Goal: Information Seeking & Learning: Learn about a topic

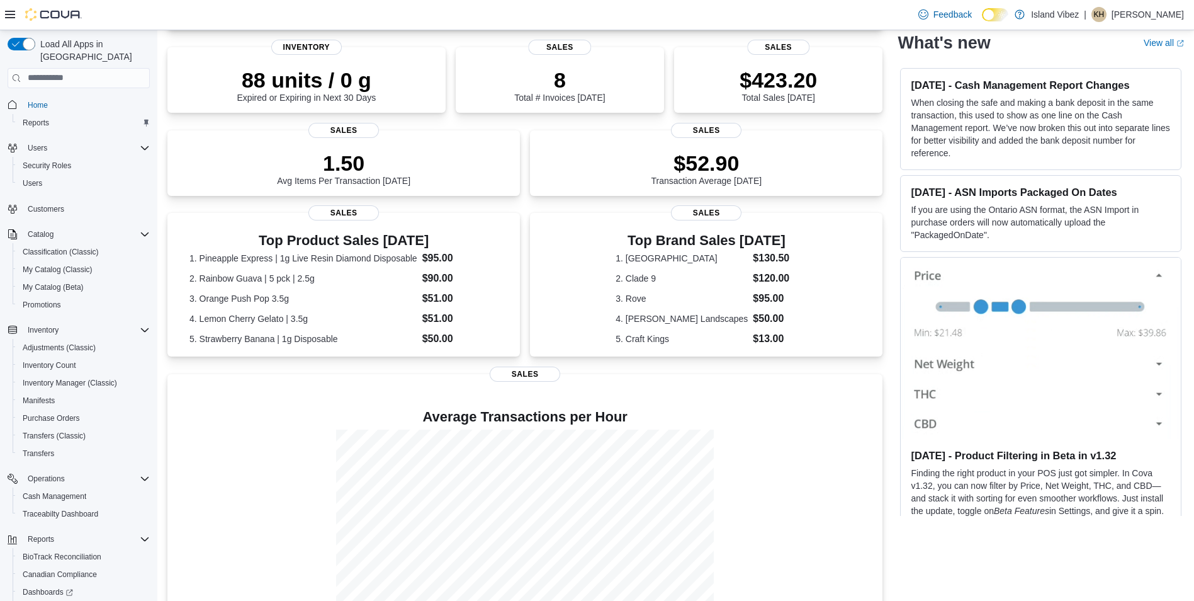
scroll to position [222, 0]
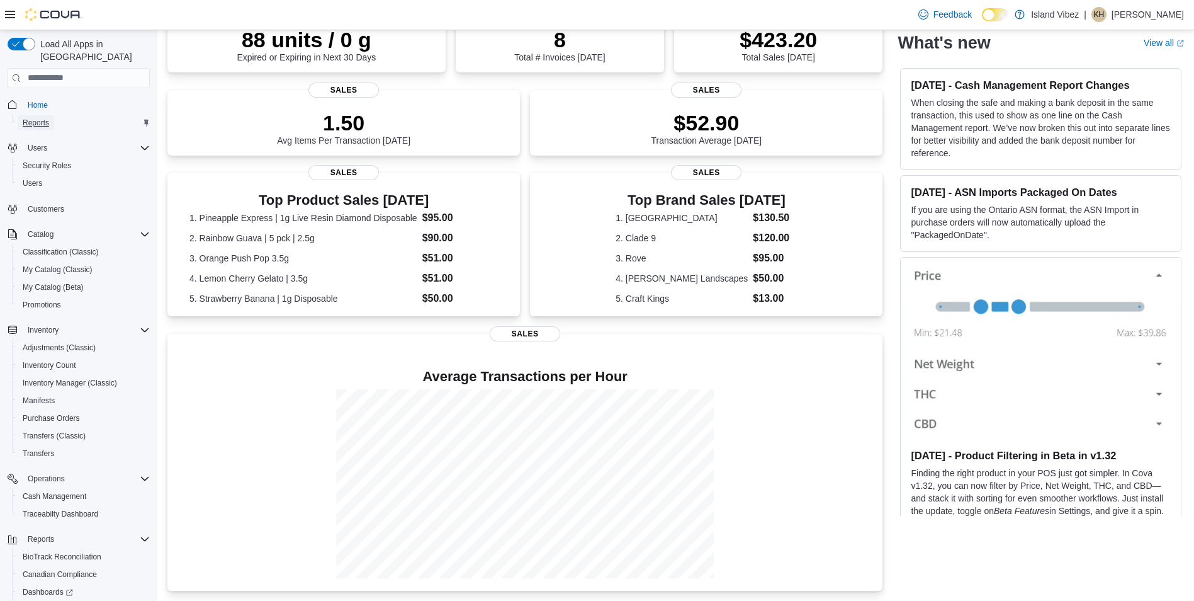
click at [31, 118] on span "Reports" at bounding box center [36, 123] width 26 height 10
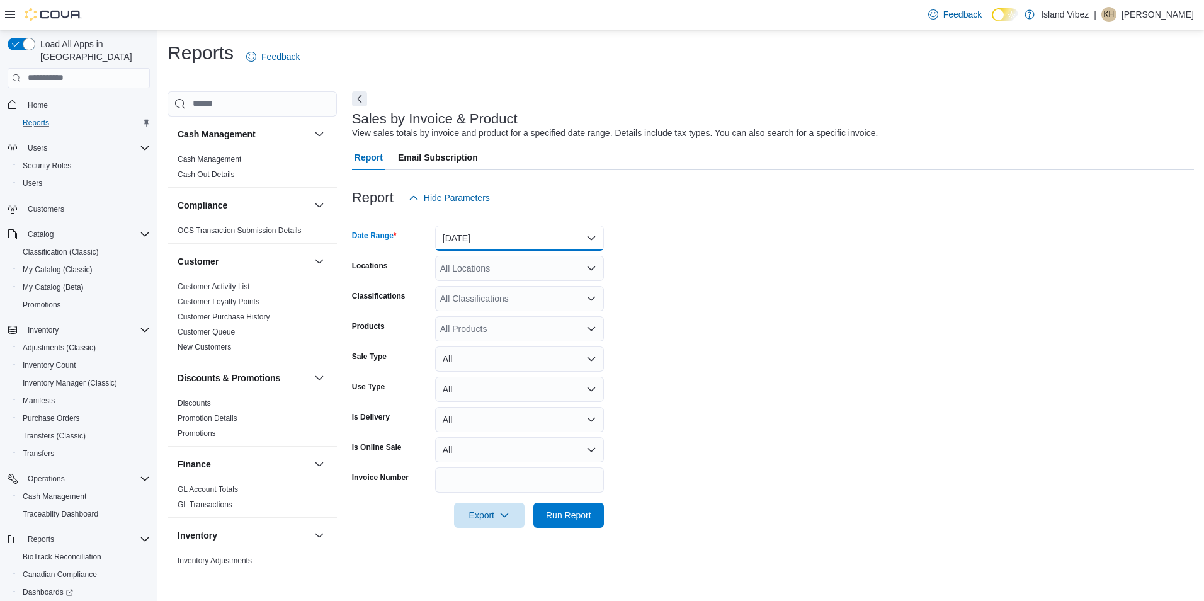
click at [597, 240] on button "Yesterday" at bounding box center [519, 237] width 169 height 25
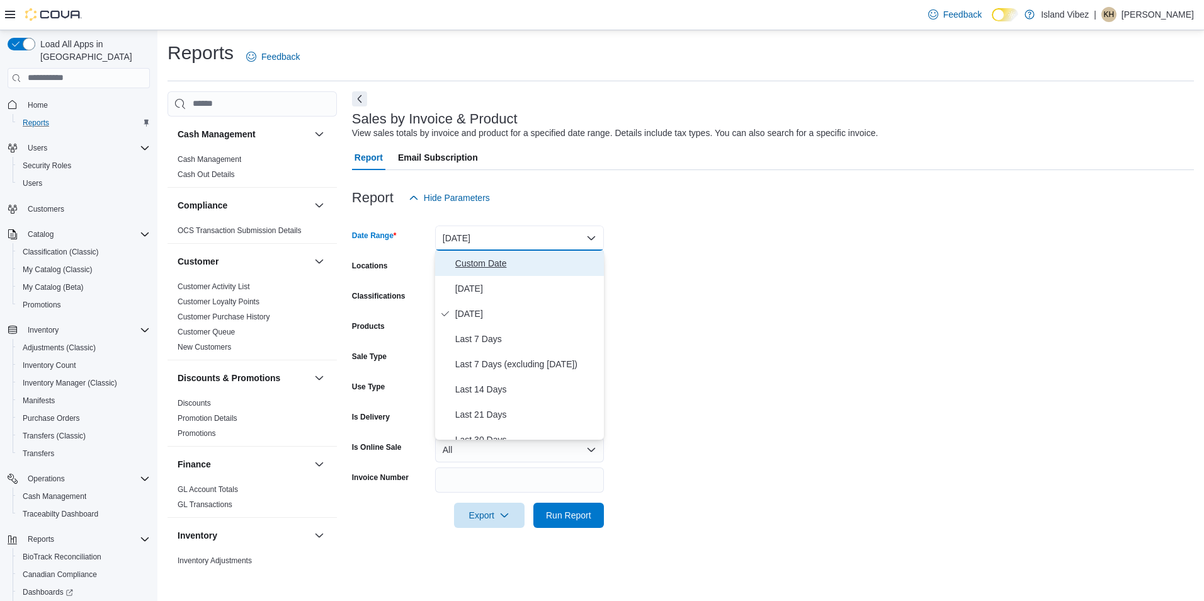
click at [495, 264] on span "Custom Date" at bounding box center [527, 263] width 144 height 15
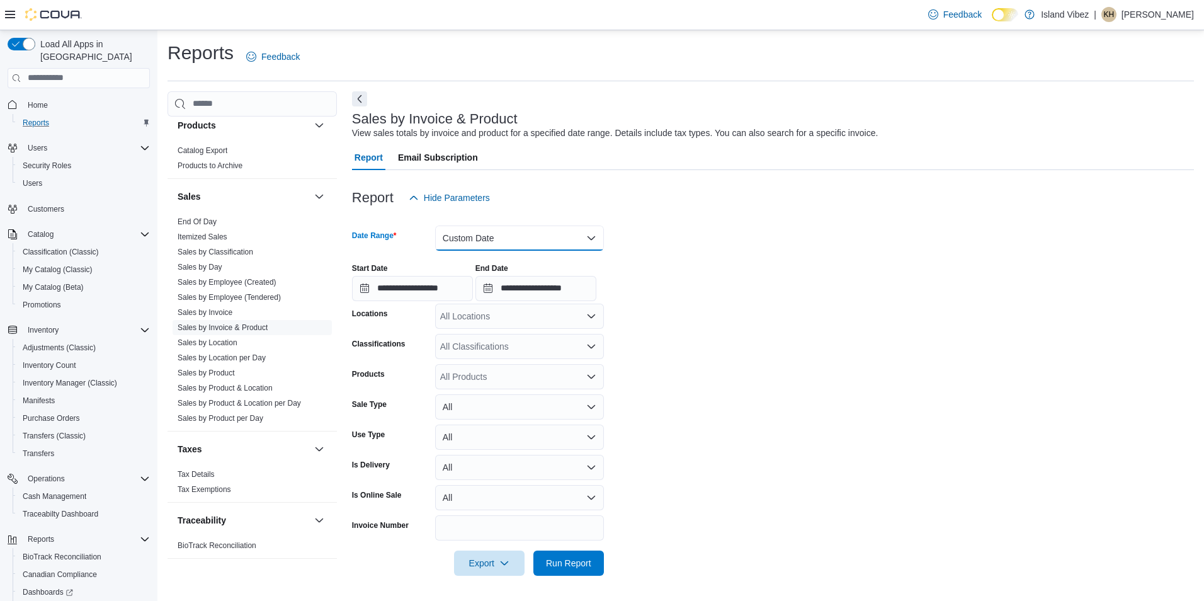
scroll to position [818, 0]
click at [254, 413] on link "Sales by Product per Day" at bounding box center [221, 414] width 86 height 9
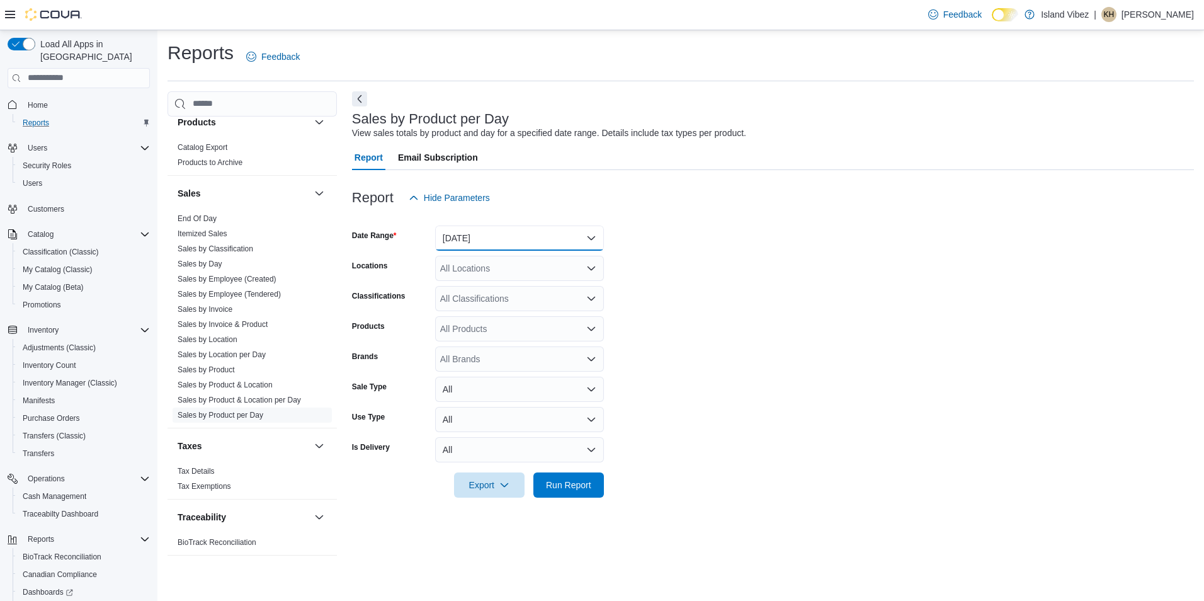
click at [570, 245] on button "Yesterday" at bounding box center [519, 237] width 169 height 25
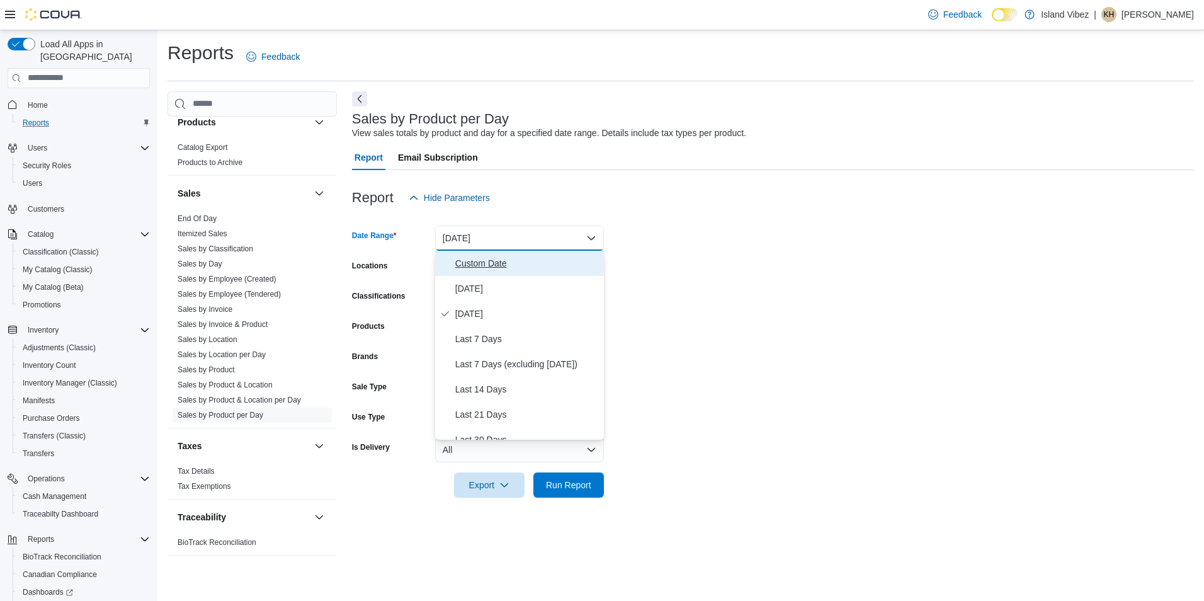
click at [492, 263] on span "Custom Date" at bounding box center [527, 263] width 144 height 15
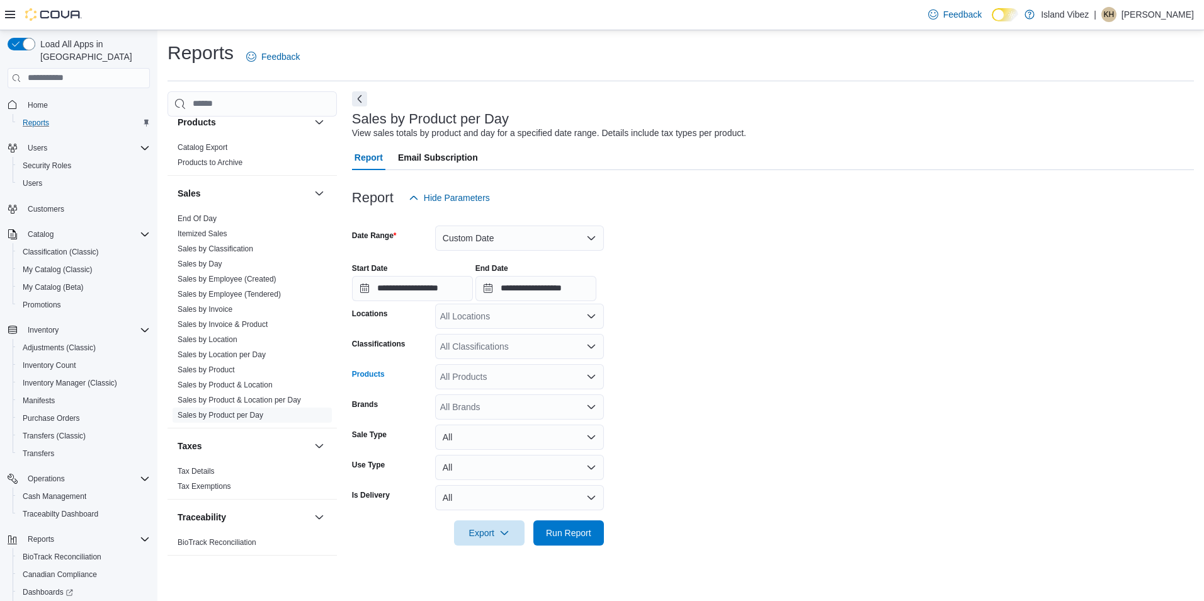
click at [501, 375] on div "All Products" at bounding box center [519, 376] width 169 height 25
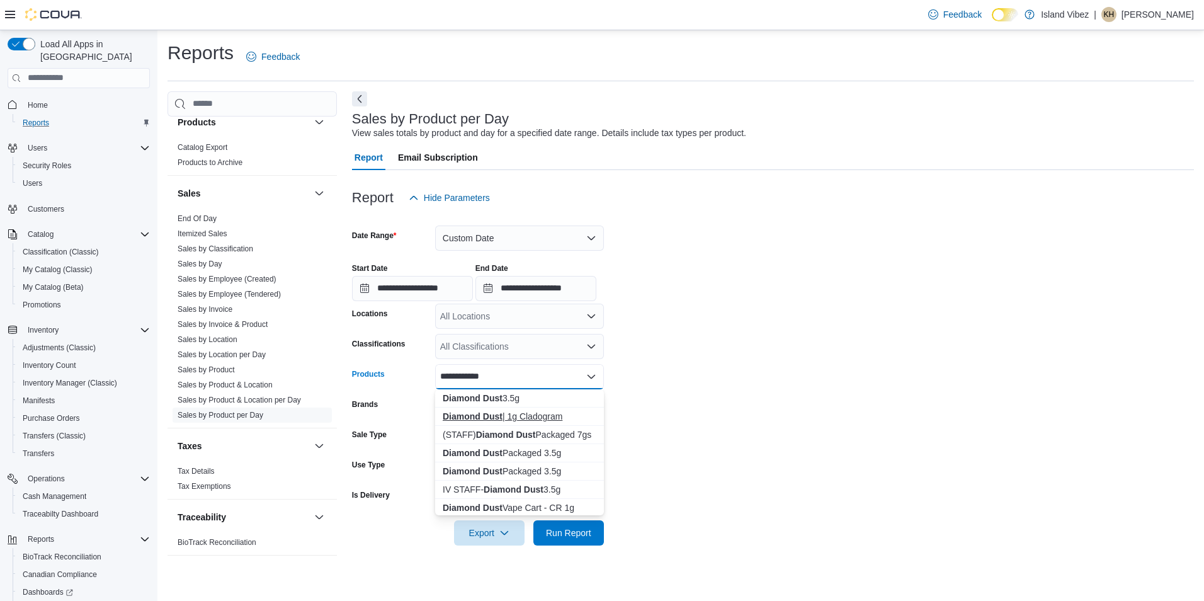
type input "**********"
click at [523, 417] on div "Diamond Dust | 1g Cladogram" at bounding box center [520, 416] width 154 height 13
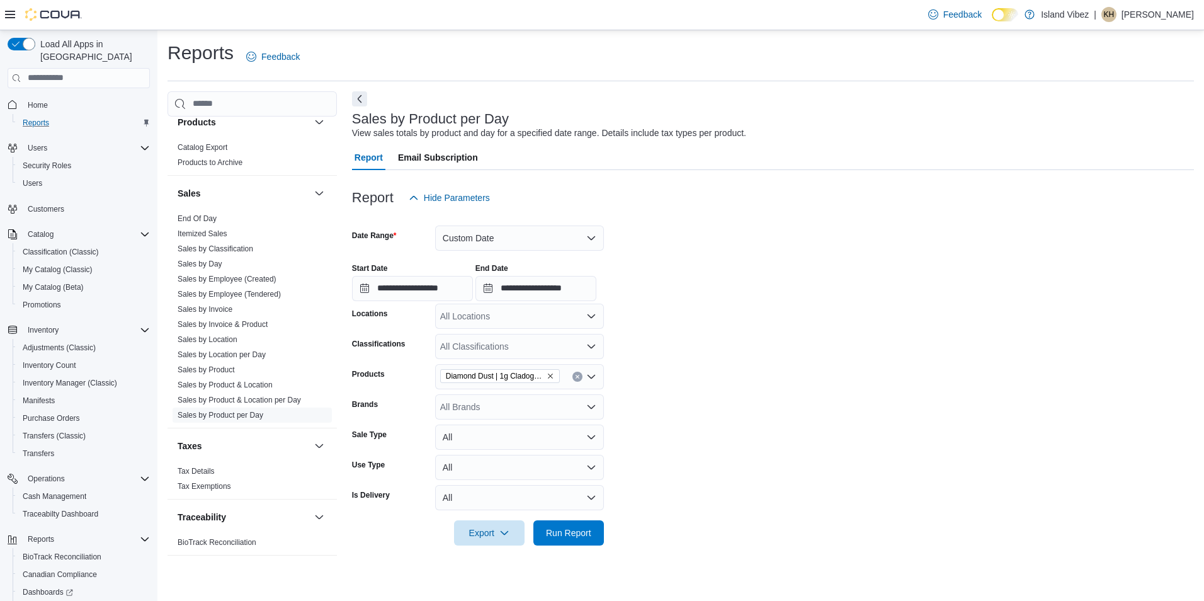
click at [776, 467] on form "**********" at bounding box center [773, 377] width 842 height 335
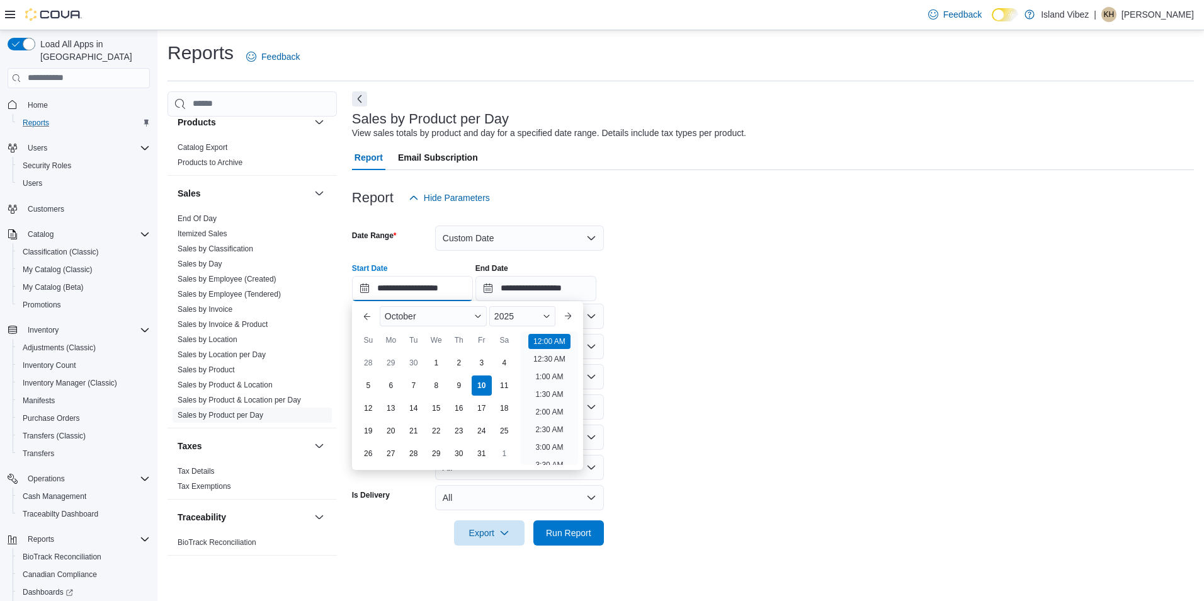
click at [396, 291] on input "**********" at bounding box center [412, 288] width 121 height 25
click at [374, 318] on button "Previous Month" at bounding box center [367, 316] width 20 height 20
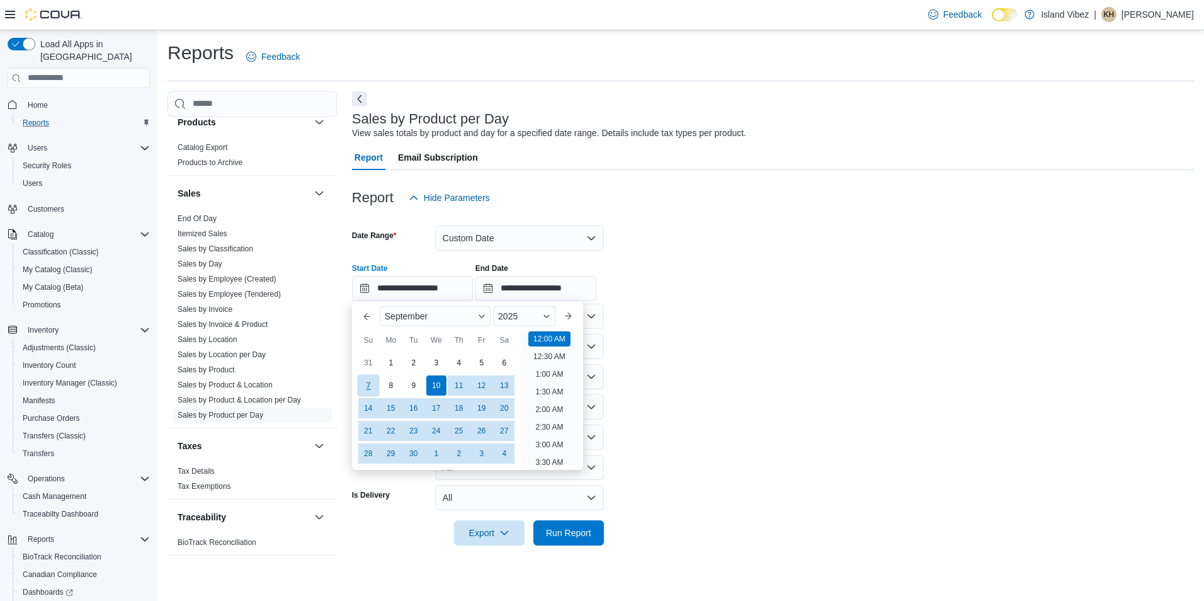
click at [371, 382] on div "7" at bounding box center [368, 385] width 22 height 22
drag, startPoint x: 701, startPoint y: 271, endPoint x: 708, endPoint y: 276, distance: 8.6
click at [702, 272] on div "**********" at bounding box center [773, 277] width 842 height 48
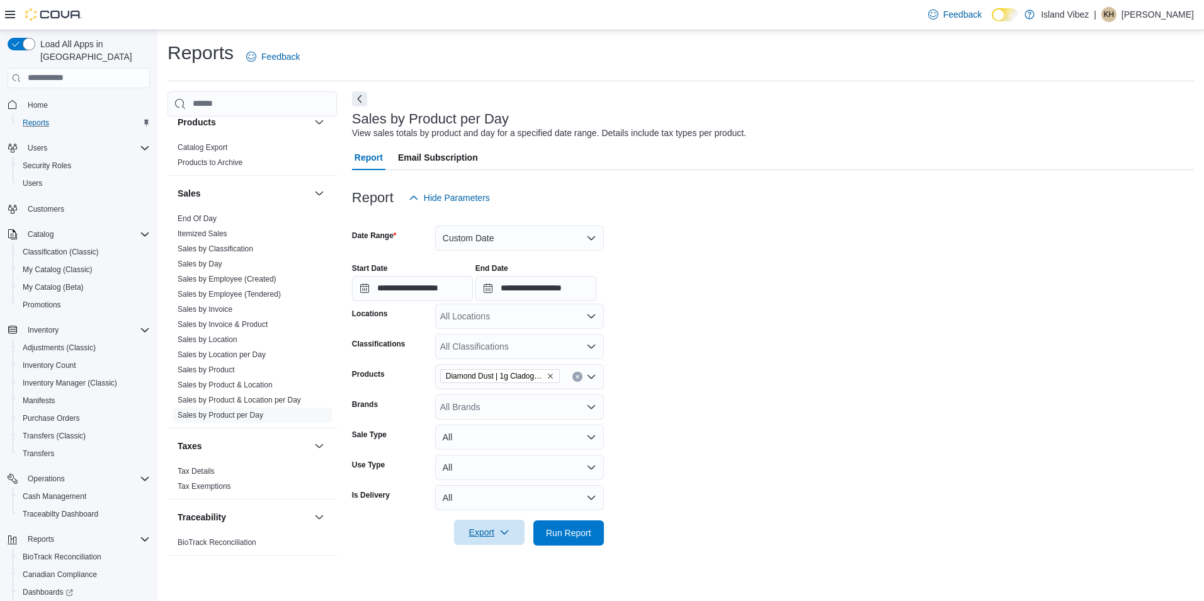
click at [509, 534] on icon "button" at bounding box center [504, 532] width 10 height 10
click at [517, 454] on span "Export to Excel" at bounding box center [491, 457] width 57 height 10
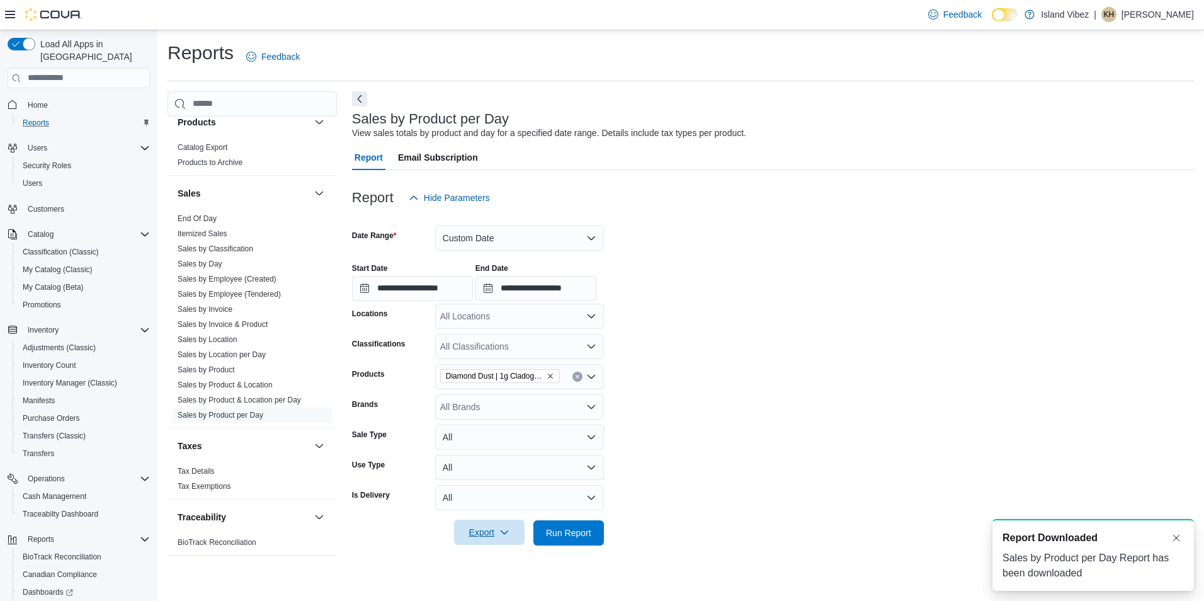
scroll to position [0, 0]
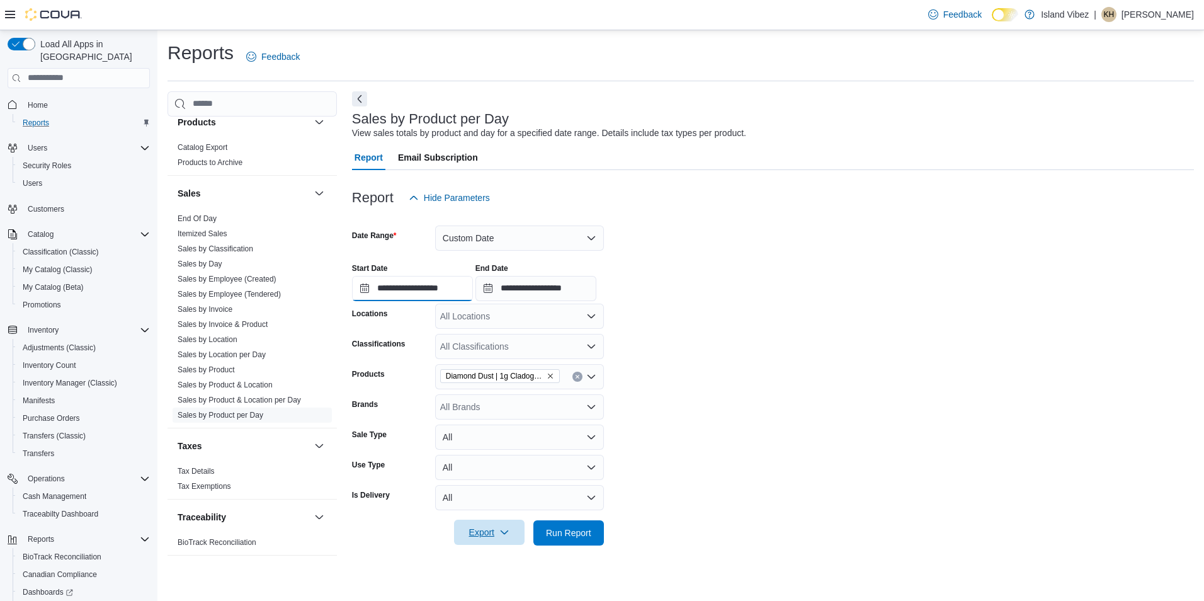
click at [365, 287] on input "**********" at bounding box center [412, 288] width 121 height 25
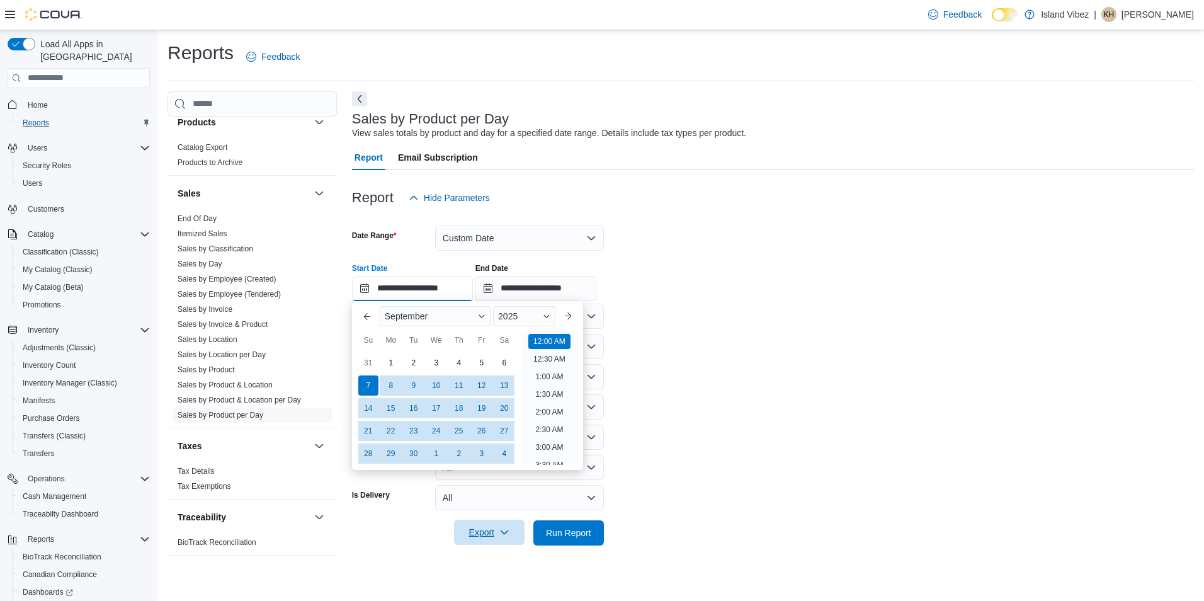
scroll to position [39, 0]
click at [485, 360] on div "5" at bounding box center [481, 362] width 22 height 22
type input "**********"
click at [587, 536] on span "Run Report" at bounding box center [568, 532] width 45 height 13
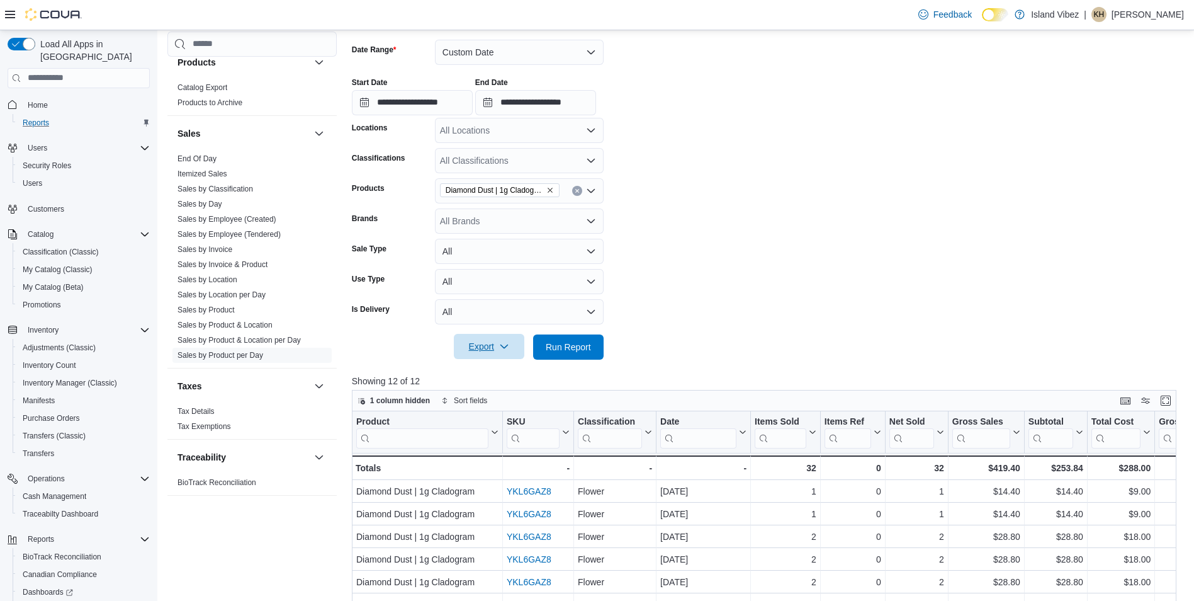
scroll to position [189, 0]
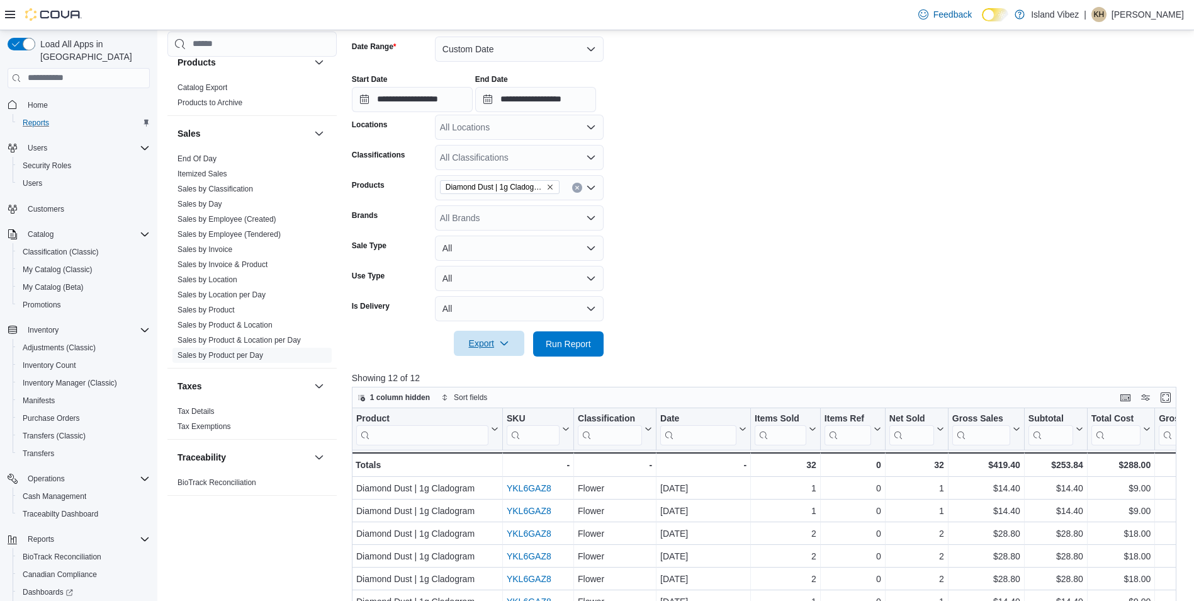
click at [507, 339] on icon "button" at bounding box center [504, 343] width 10 height 10
click at [494, 366] on span "Export to Excel" at bounding box center [491, 369] width 57 height 10
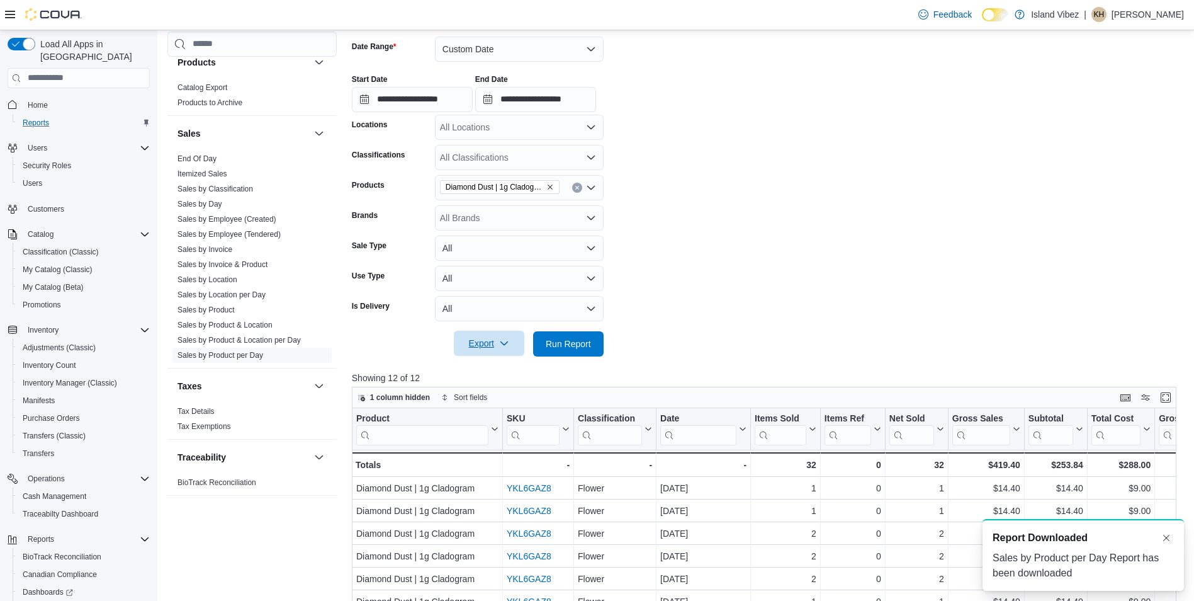
scroll to position [0, 0]
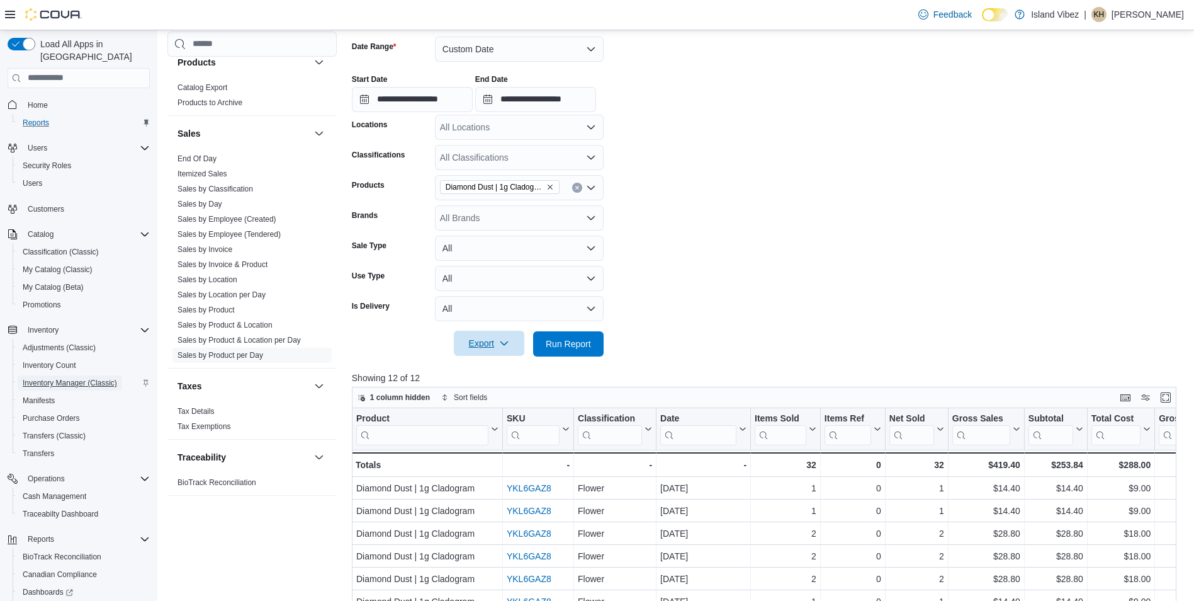
click at [66, 378] on span "Inventory Manager (Classic)" at bounding box center [70, 383] width 94 height 10
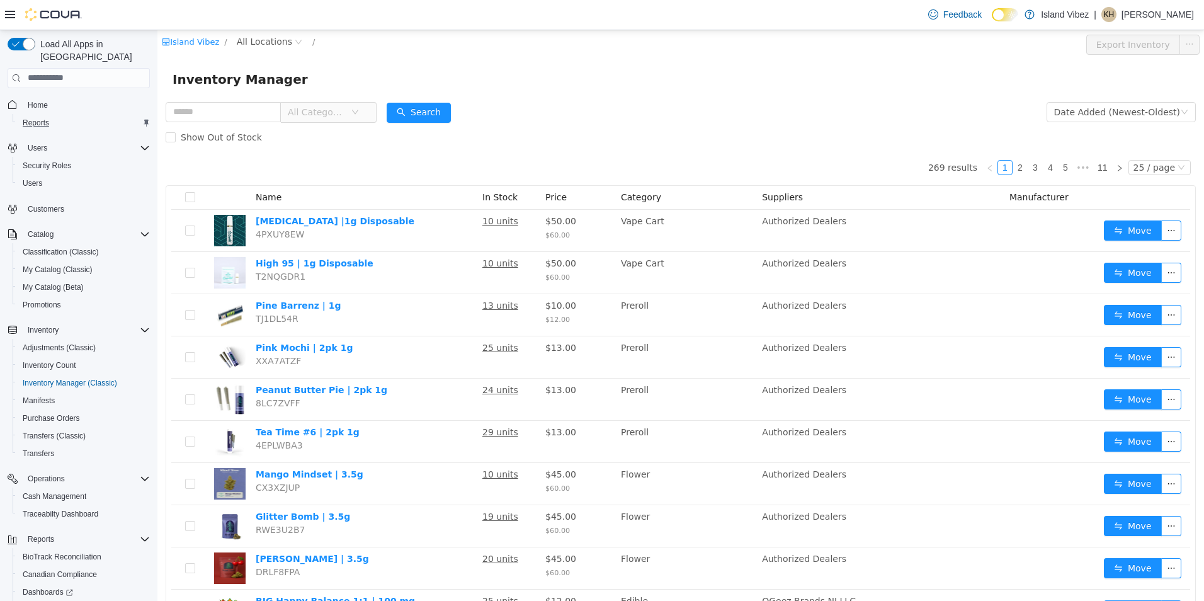
click at [359, 108] on icon "icon: down" at bounding box center [355, 112] width 8 height 8
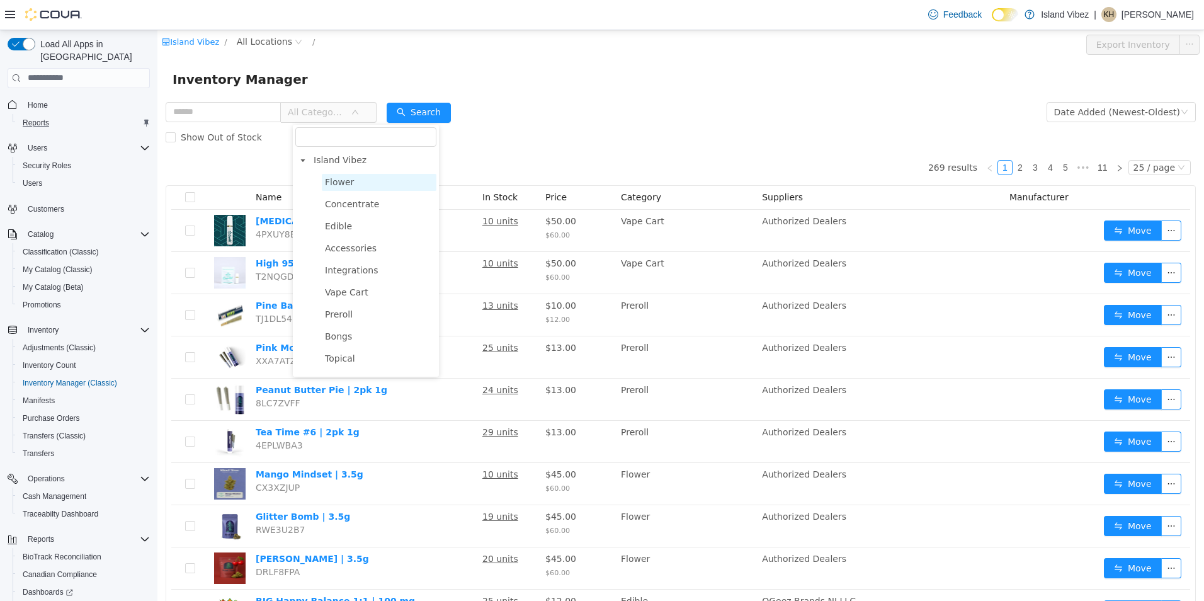
click at [343, 184] on span "Flower" at bounding box center [339, 181] width 29 height 10
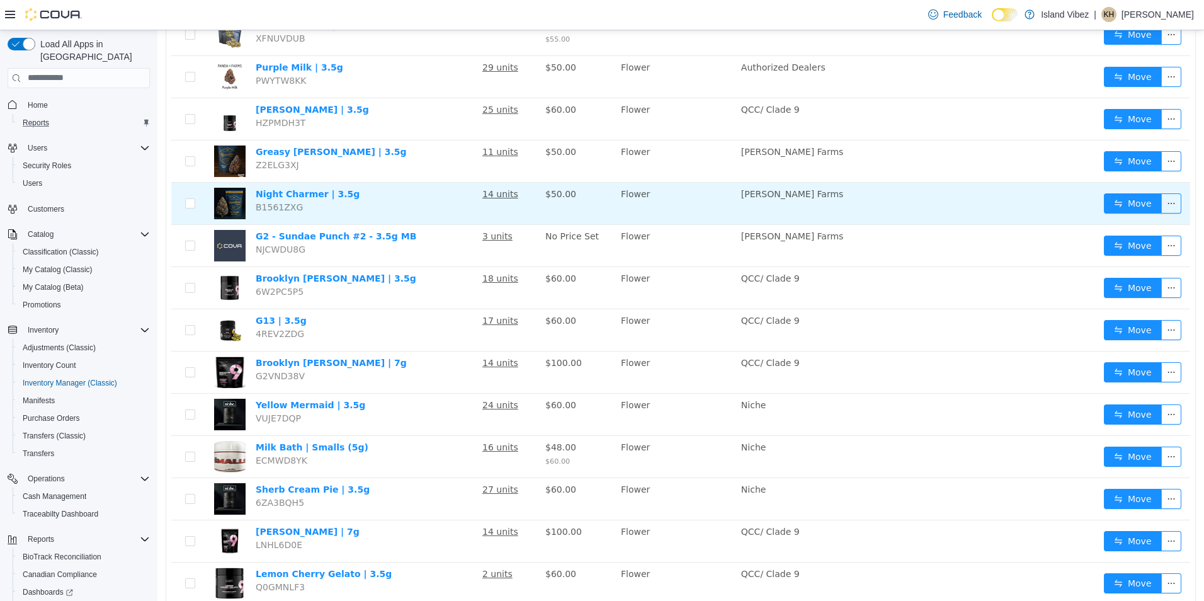
scroll to position [699, 0]
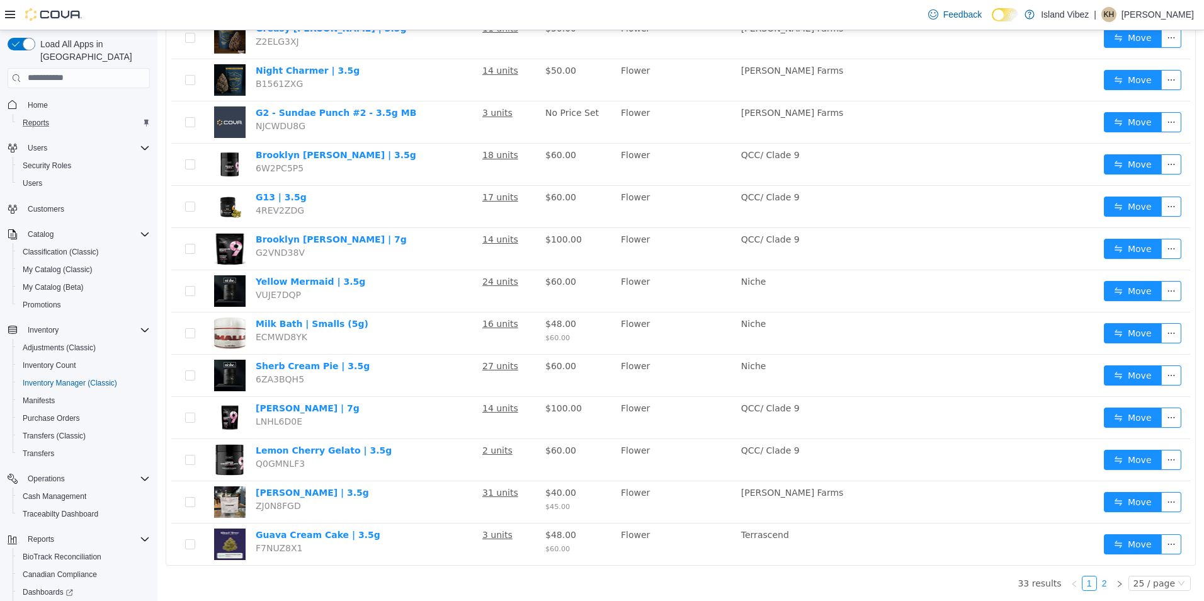
click at [1099, 586] on link "2" at bounding box center [1104, 582] width 14 height 14
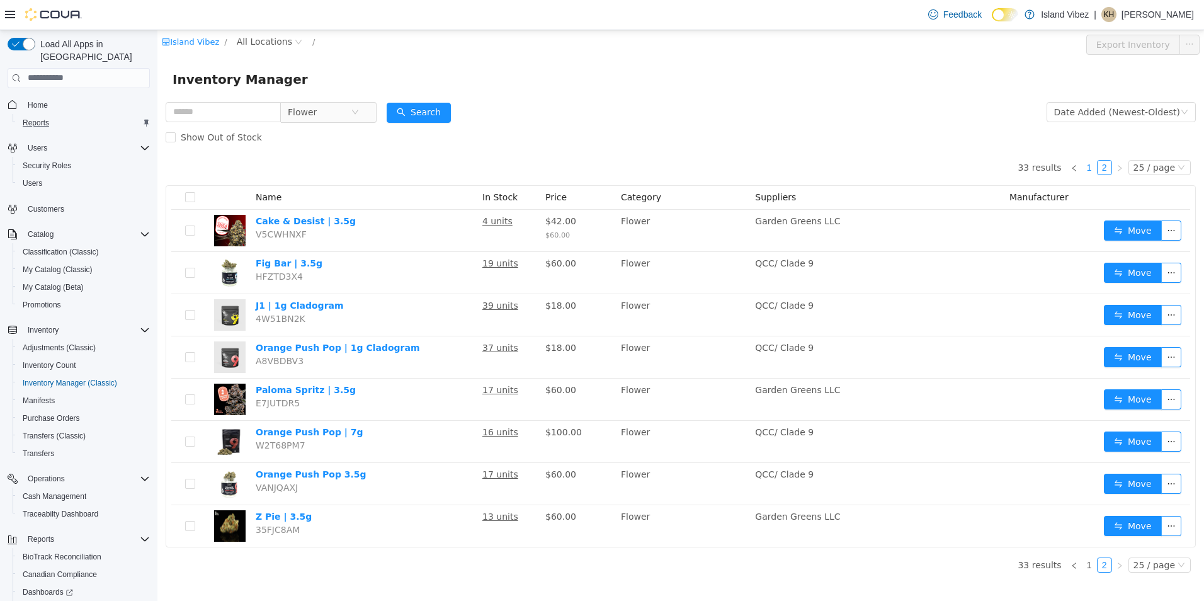
click at [1096, 171] on link "1" at bounding box center [1089, 167] width 14 height 14
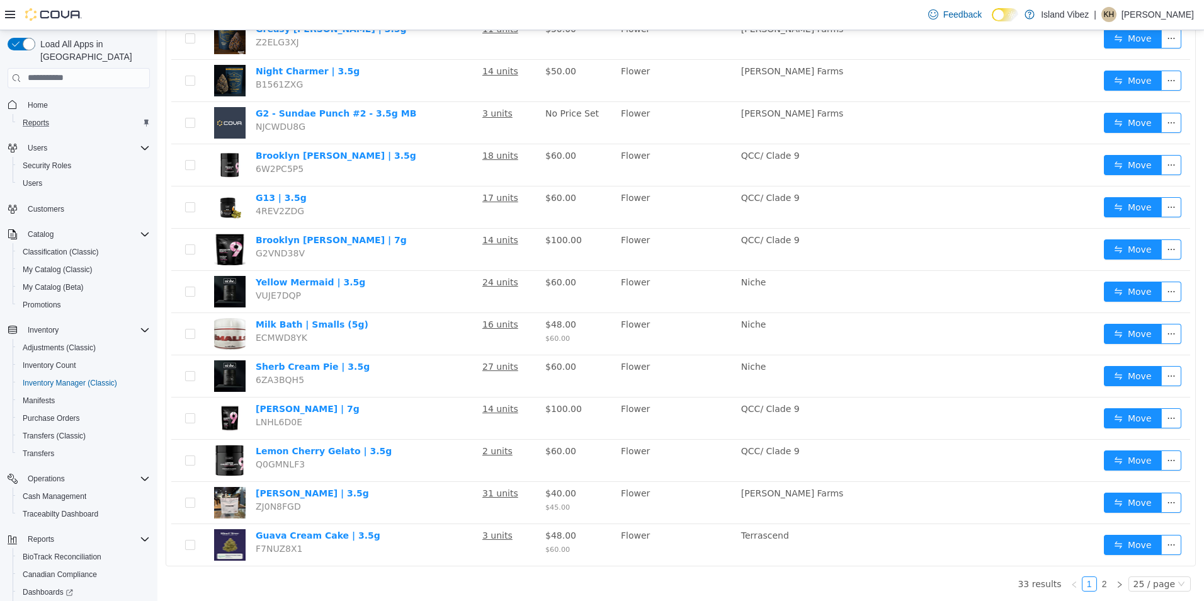
scroll to position [699, 0]
click at [1097, 577] on link "2" at bounding box center [1104, 582] width 14 height 14
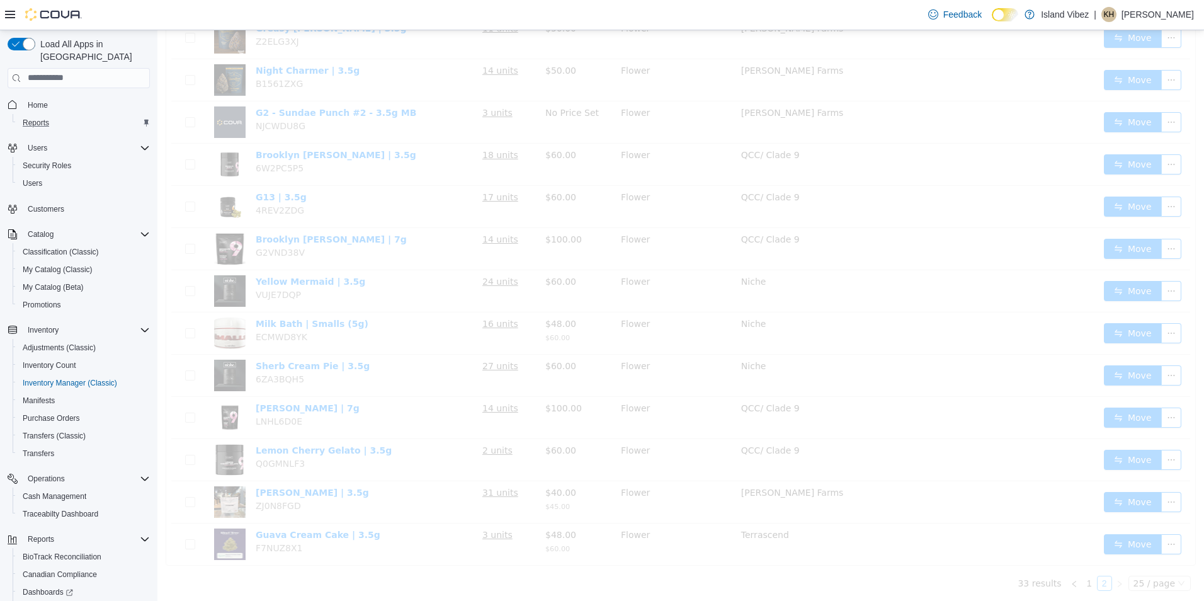
scroll to position [0, 0]
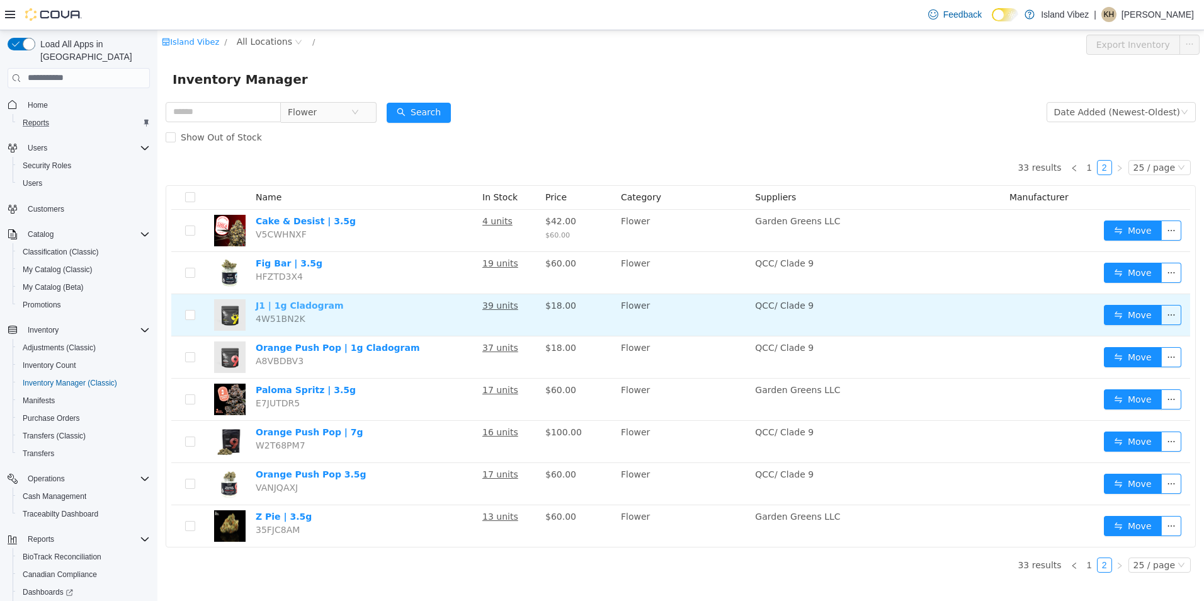
click at [327, 303] on link "J1 | 1g Cladogram" at bounding box center [300, 305] width 88 height 10
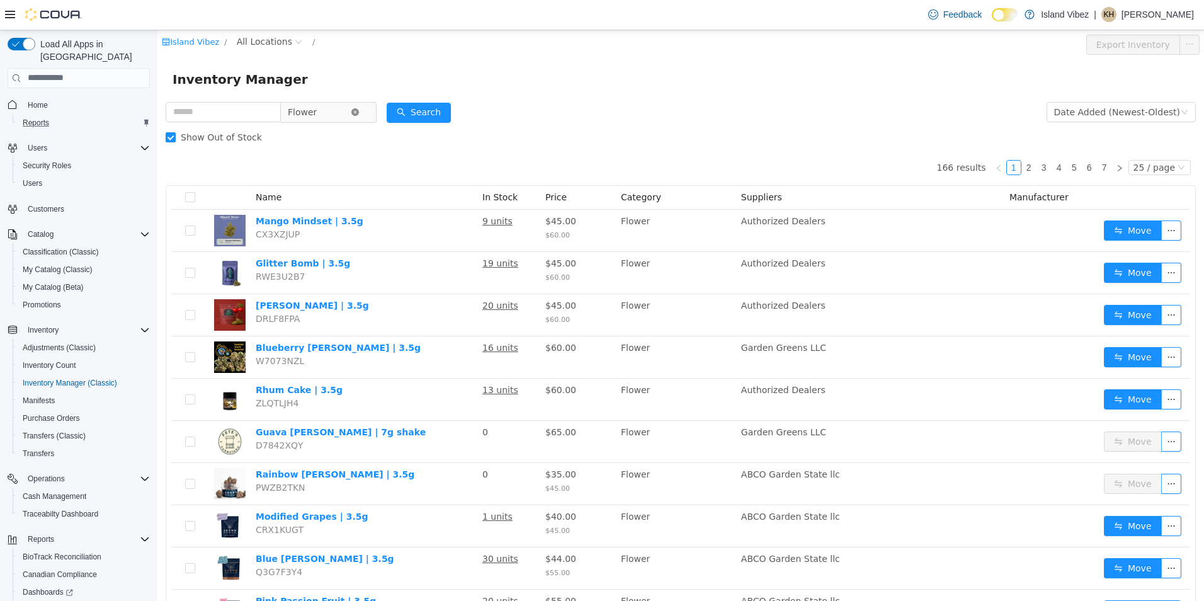
click at [359, 112] on icon "icon: close-circle" at bounding box center [355, 112] width 8 height 8
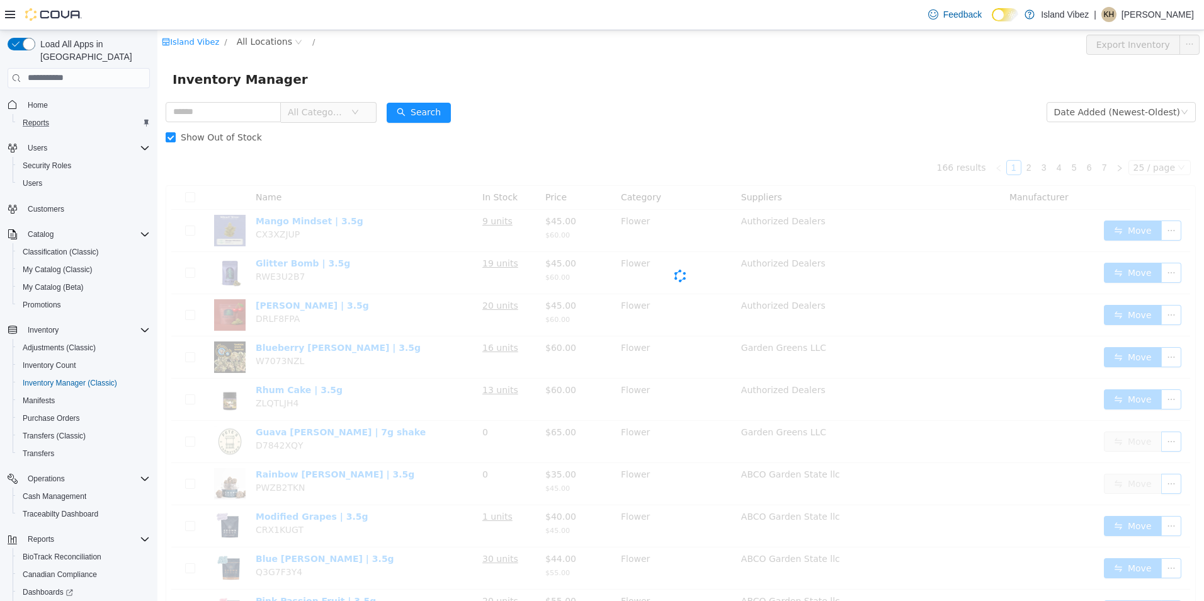
click at [359, 113] on icon "icon: down" at bounding box center [355, 112] width 8 height 8
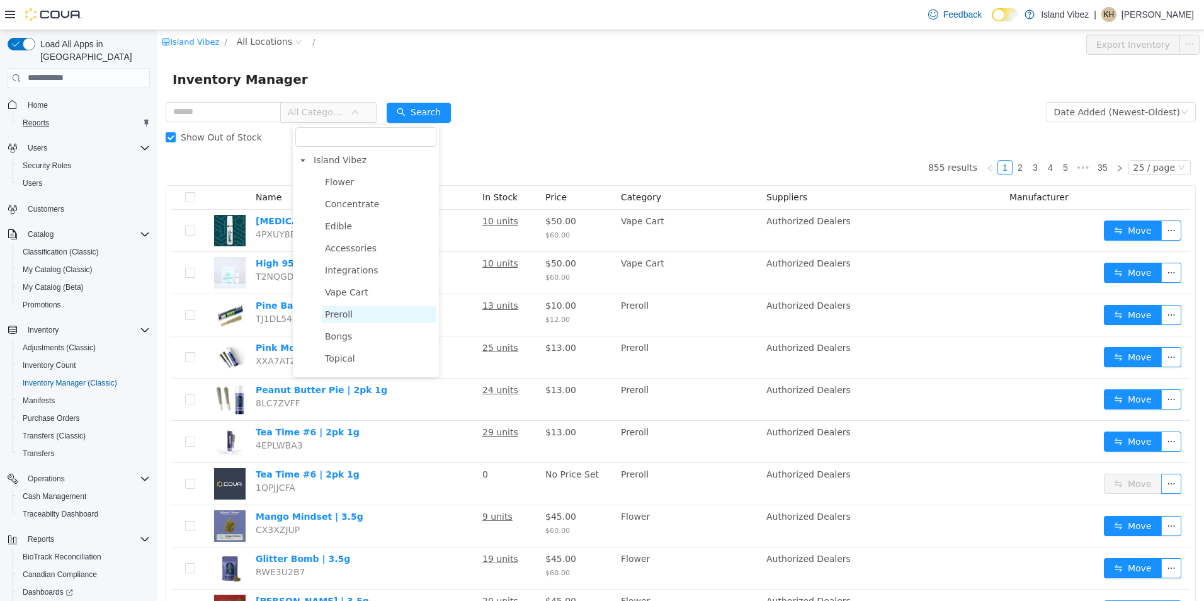
click at [337, 319] on span "Preroll" at bounding box center [339, 314] width 28 height 10
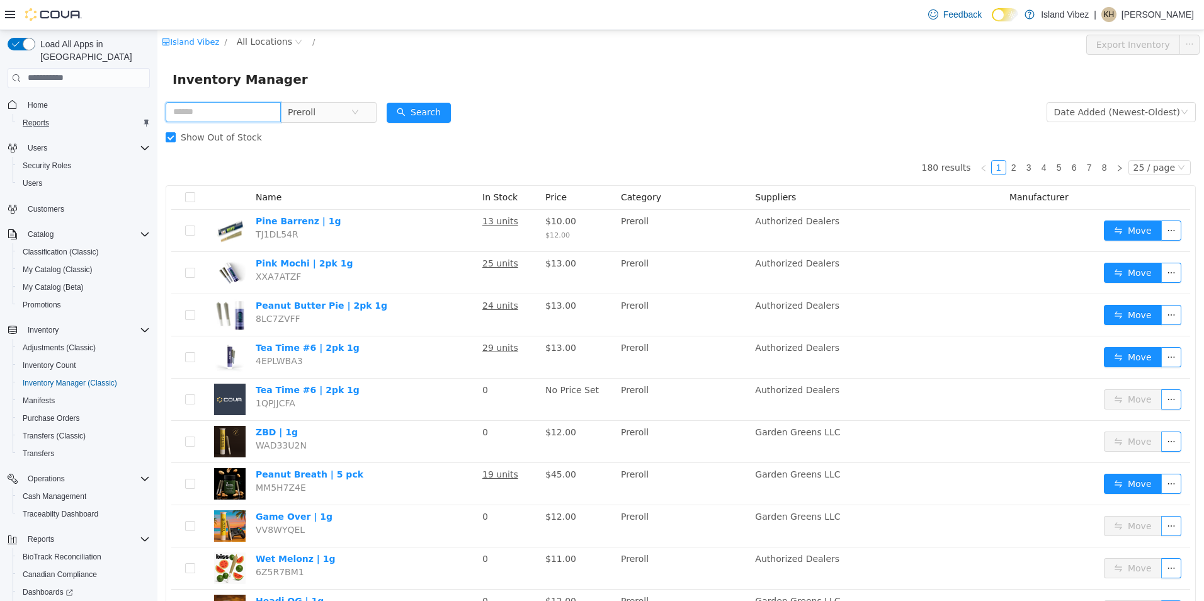
click at [181, 115] on input "text" at bounding box center [223, 111] width 115 height 20
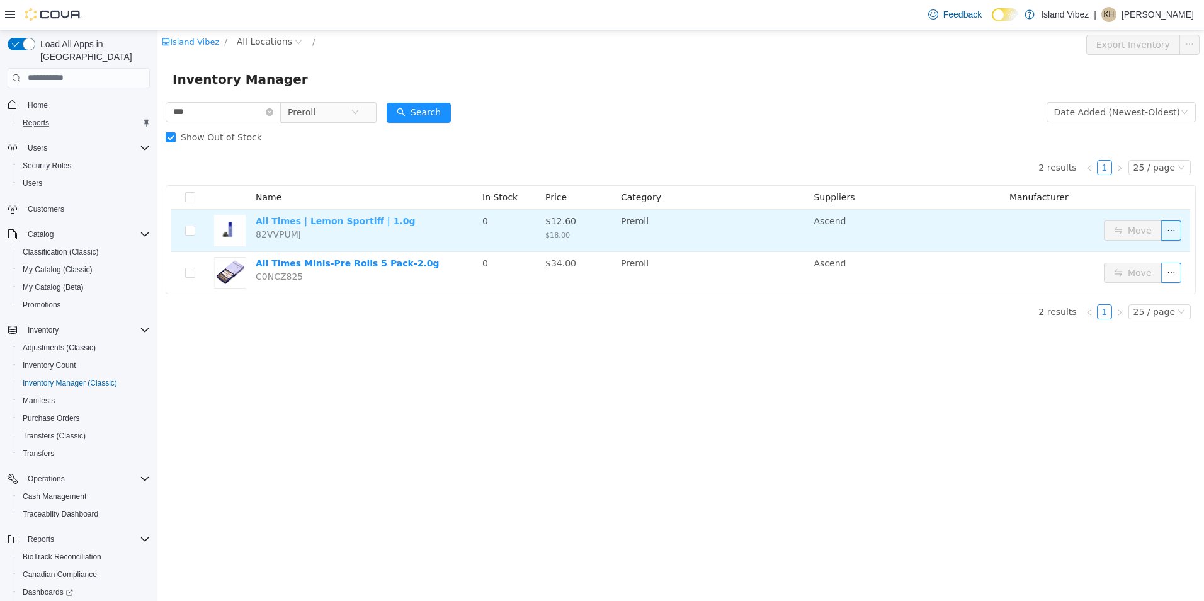
click at [350, 223] on link "All Times | Lemon Sportiff | 1.0g" at bounding box center [336, 220] width 160 height 10
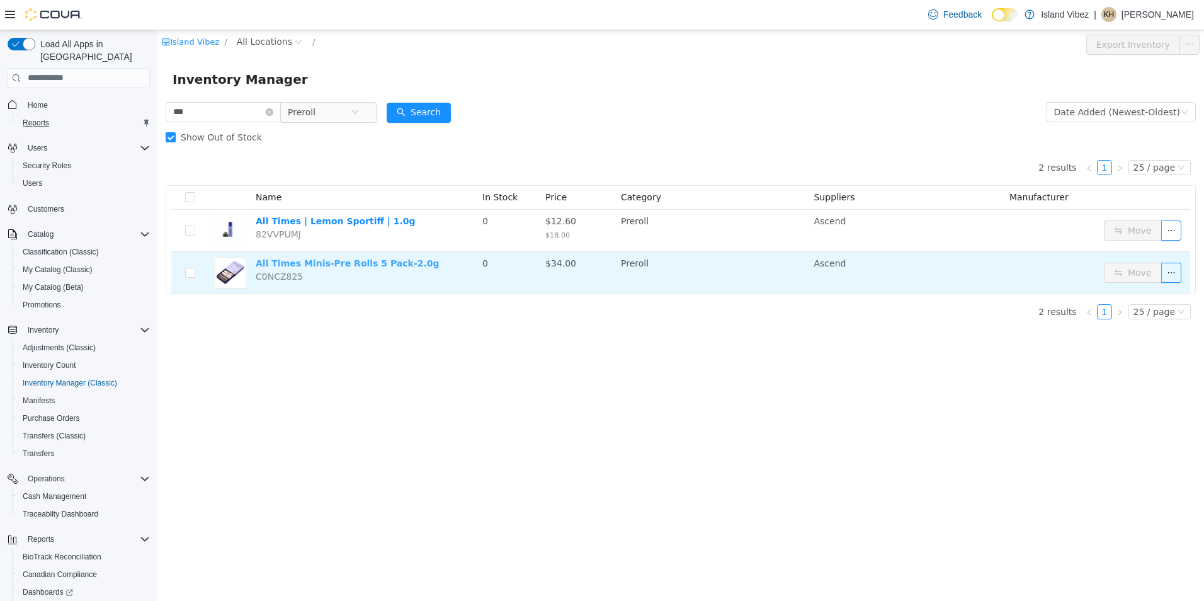
click at [365, 261] on link "All Times Minis-Pre Rolls 5 Pack-2.0g" at bounding box center [348, 263] width 184 height 10
click at [305, 259] on link "All Times Minis-Pre Rolls 5 Pack-2.0g" at bounding box center [348, 263] width 184 height 10
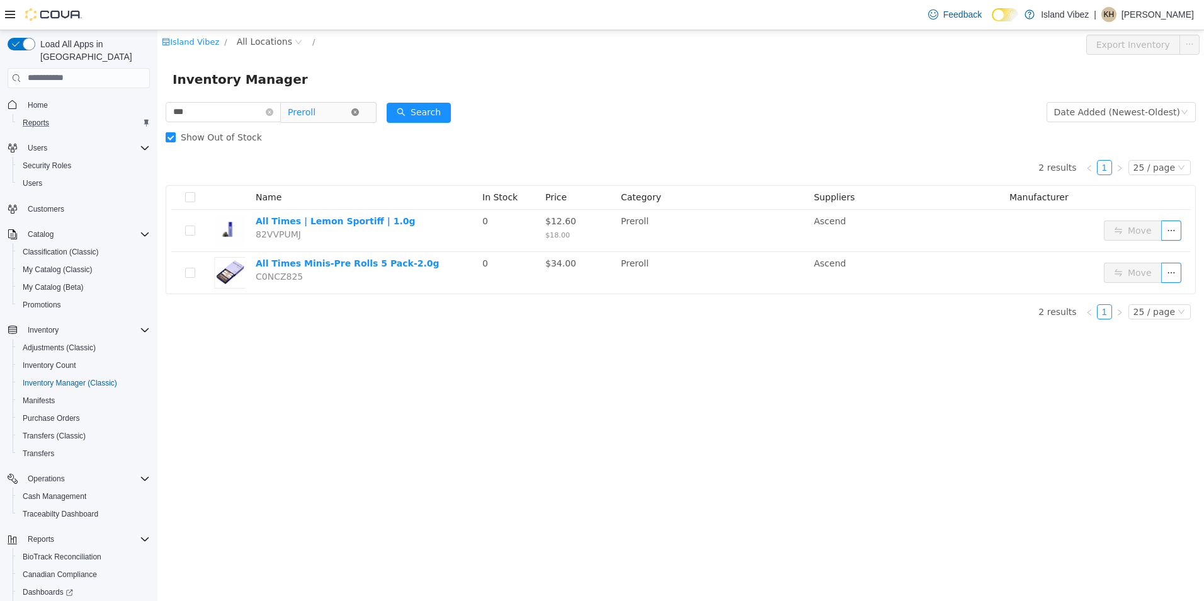
click at [359, 111] on icon "icon: close-circle" at bounding box center [355, 112] width 8 height 8
click at [359, 109] on icon "icon: down" at bounding box center [355, 112] width 8 height 8
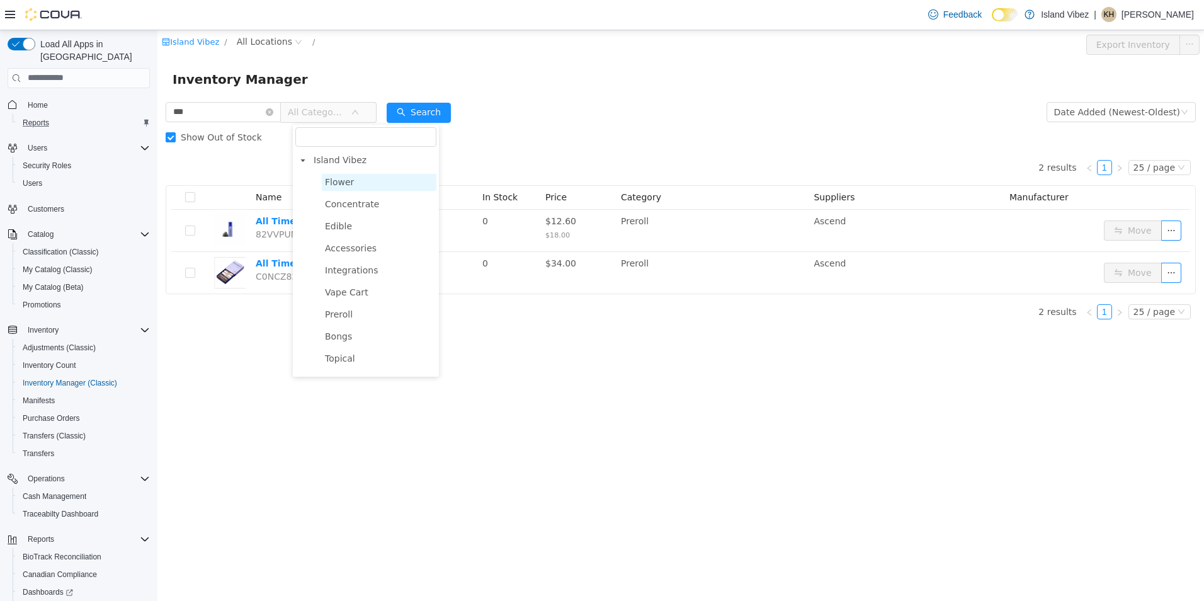
click at [343, 184] on span "Flower" at bounding box center [339, 181] width 29 height 10
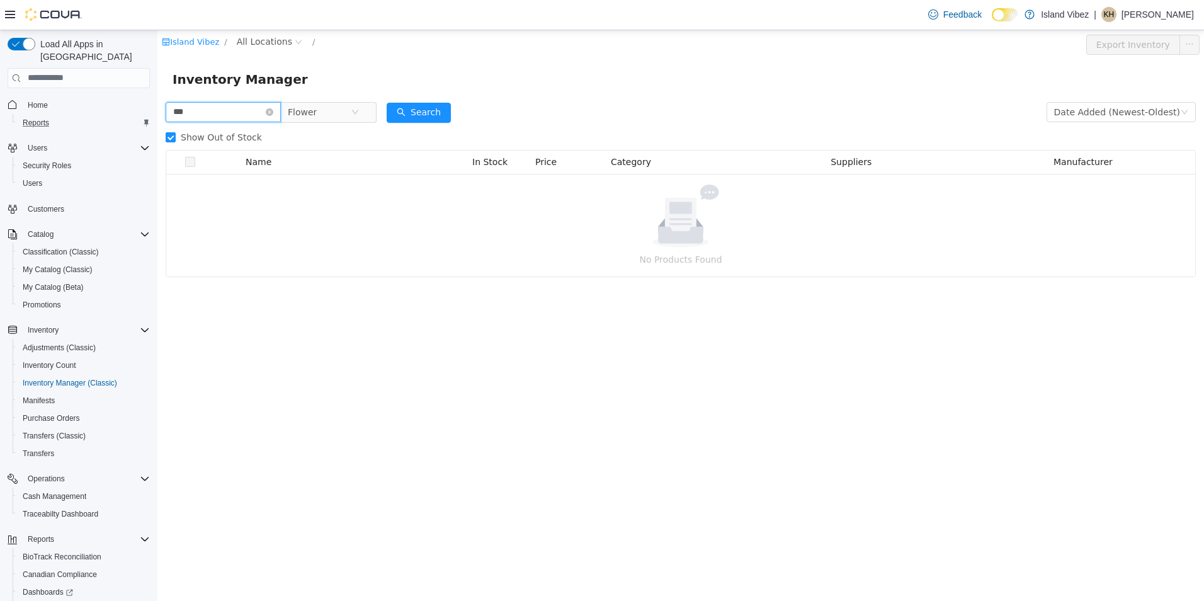
click at [227, 116] on input "***" at bounding box center [223, 111] width 115 height 20
type input "*"
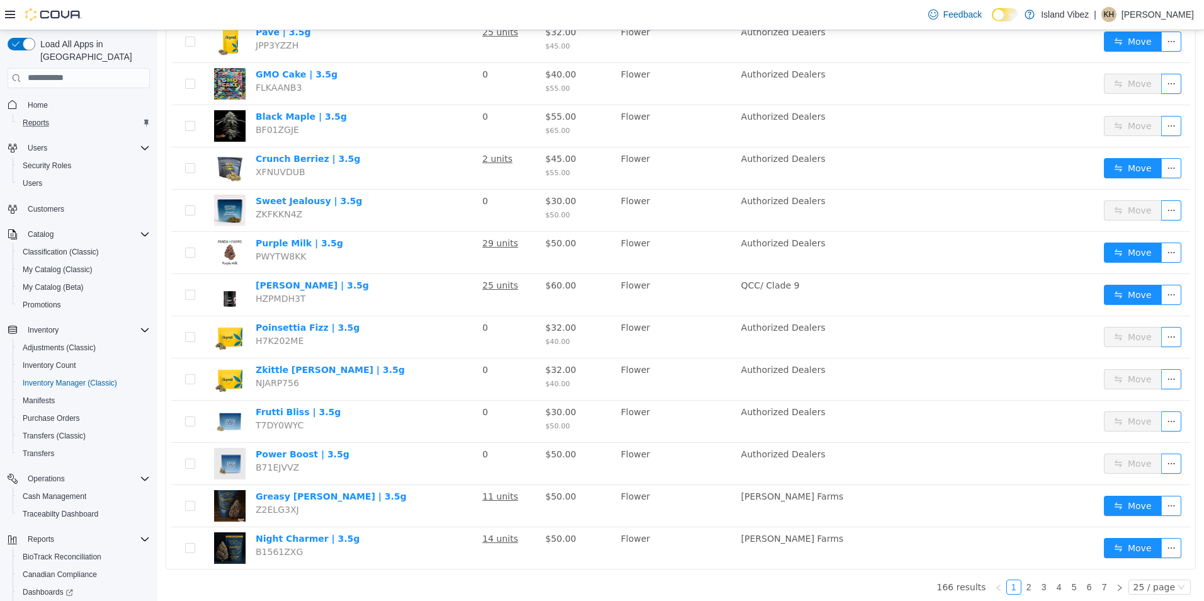
scroll to position [699, 0]
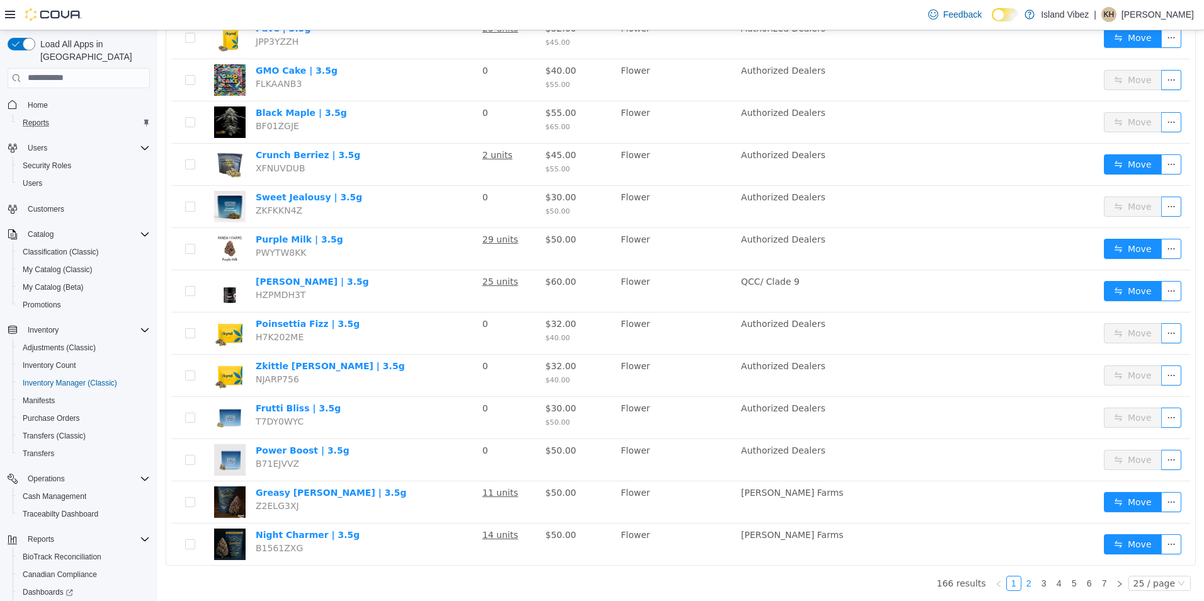
click at [1026, 580] on link "2" at bounding box center [1029, 582] width 14 height 14
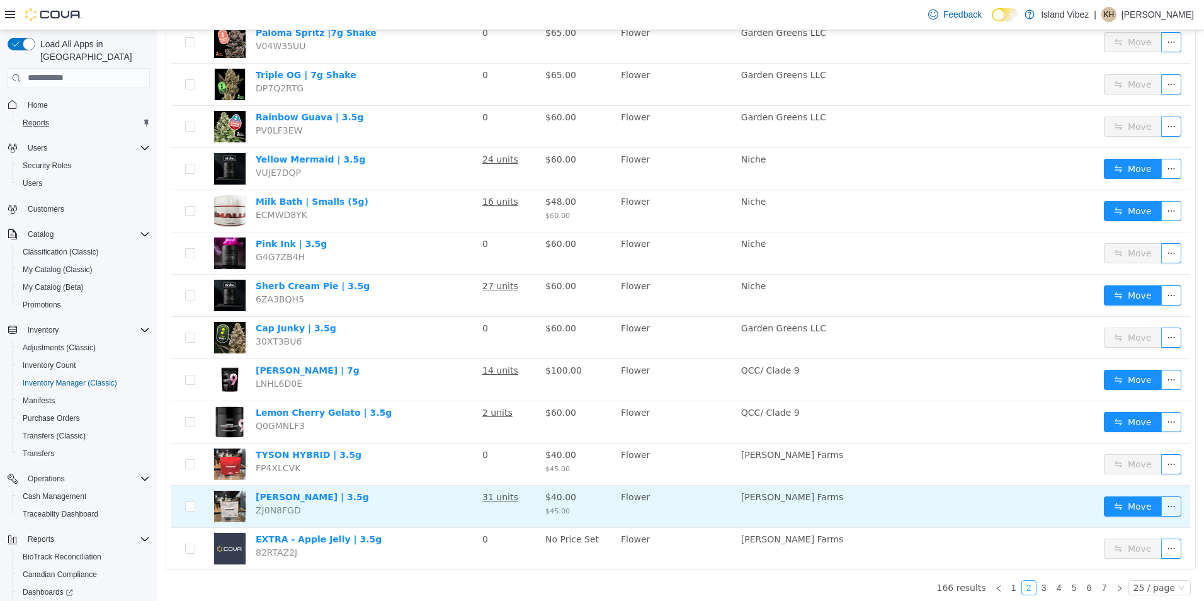
scroll to position [699, 0]
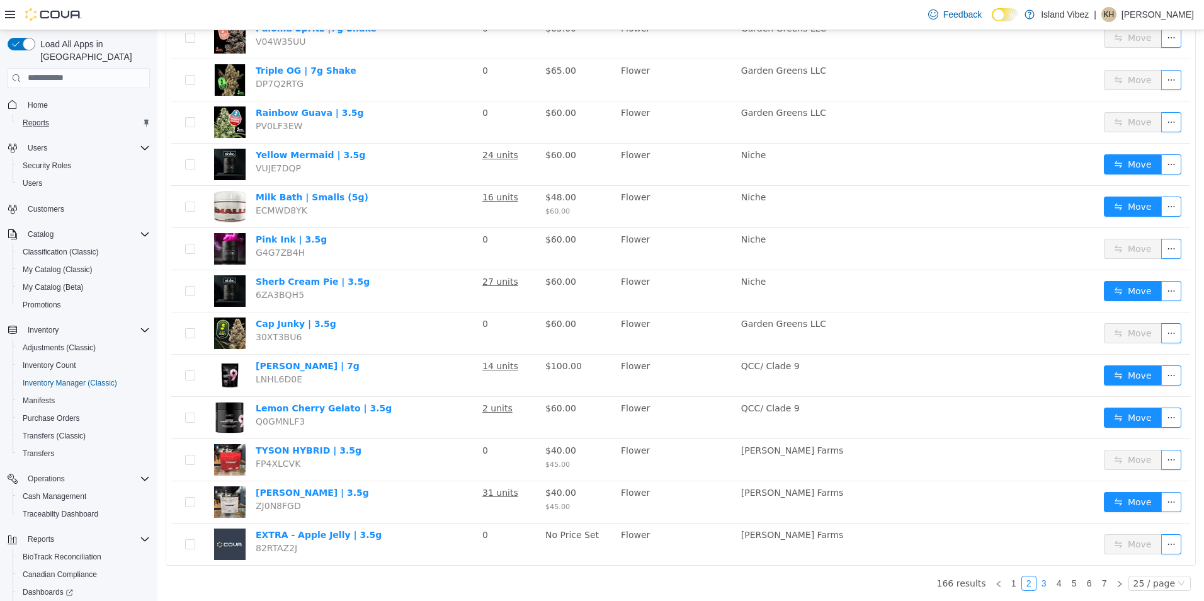
click at [1038, 580] on link "3" at bounding box center [1044, 582] width 14 height 14
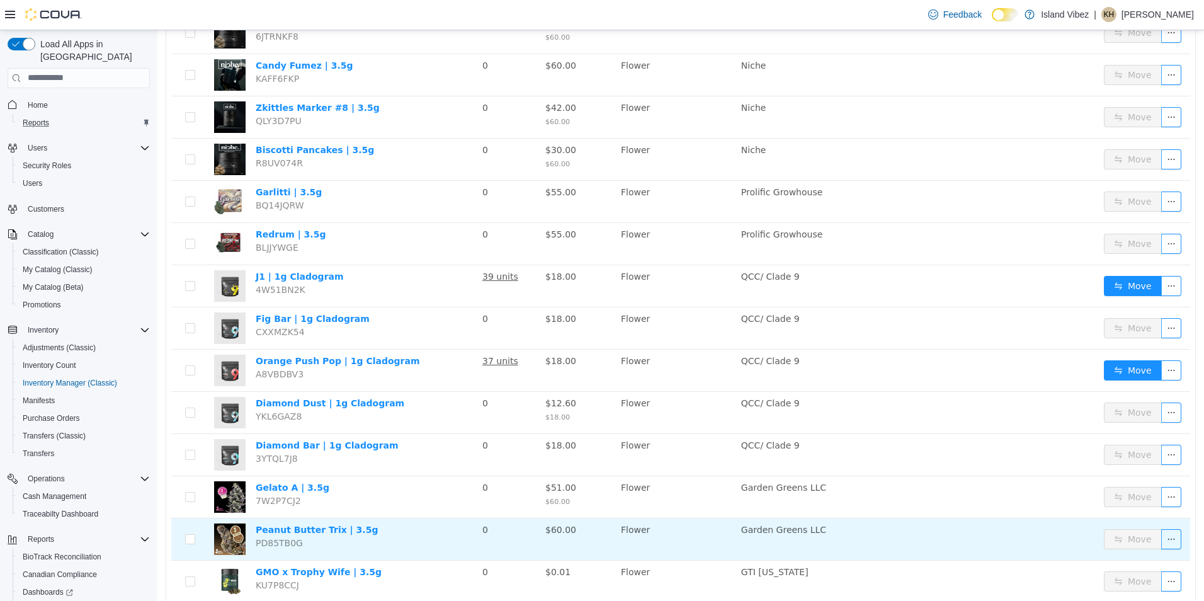
scroll to position [699, 0]
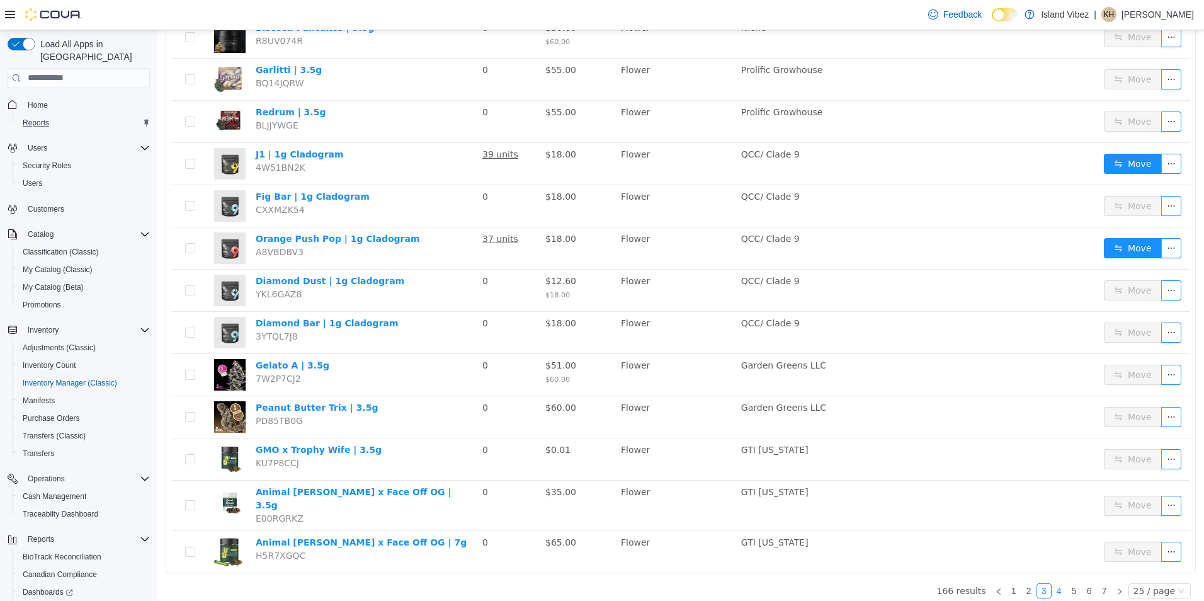
click at [1053, 583] on link "4" at bounding box center [1059, 590] width 14 height 14
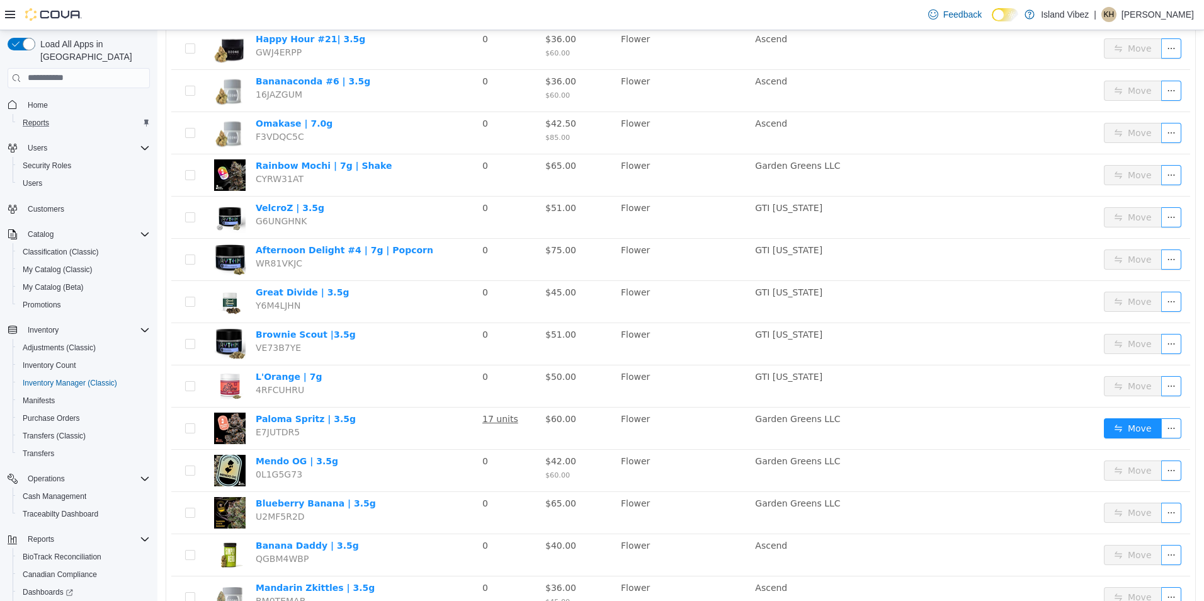
scroll to position [196, 0]
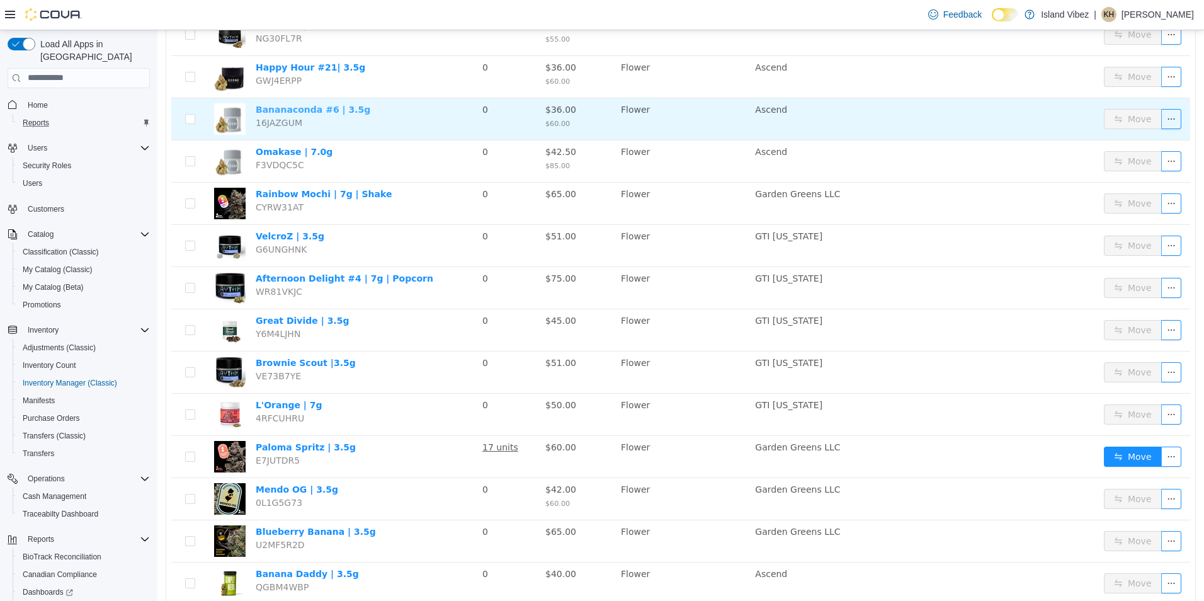
click at [292, 110] on link "Bananaconda #6 | 3.5g" at bounding box center [313, 109] width 115 height 10
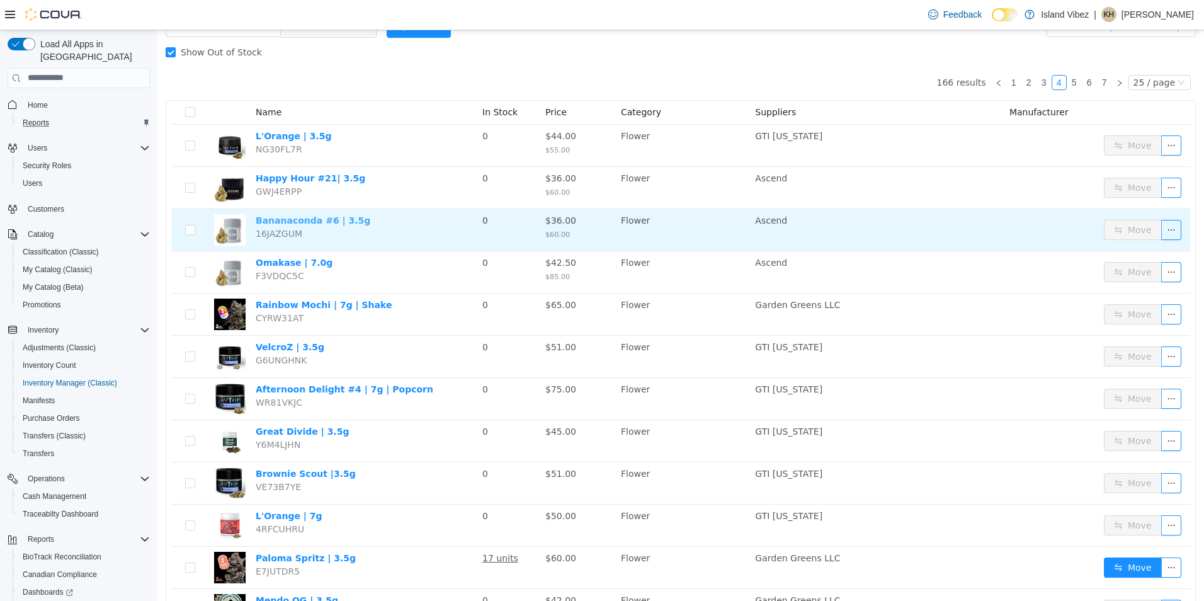
scroll to position [0, 0]
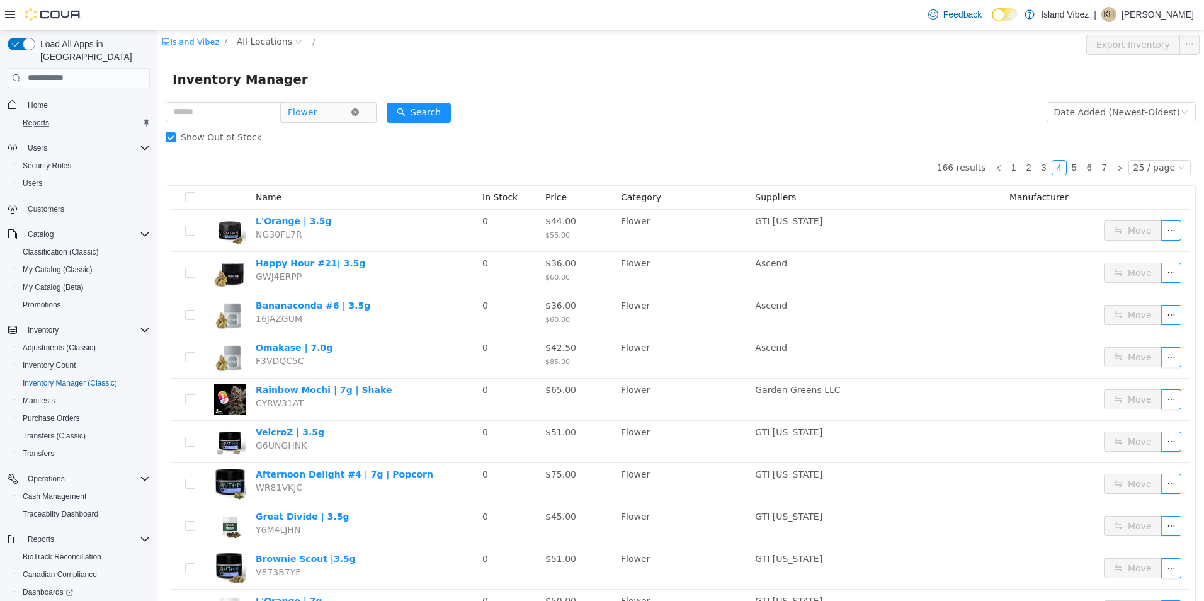
click at [359, 113] on icon "icon: close-circle" at bounding box center [355, 112] width 8 height 8
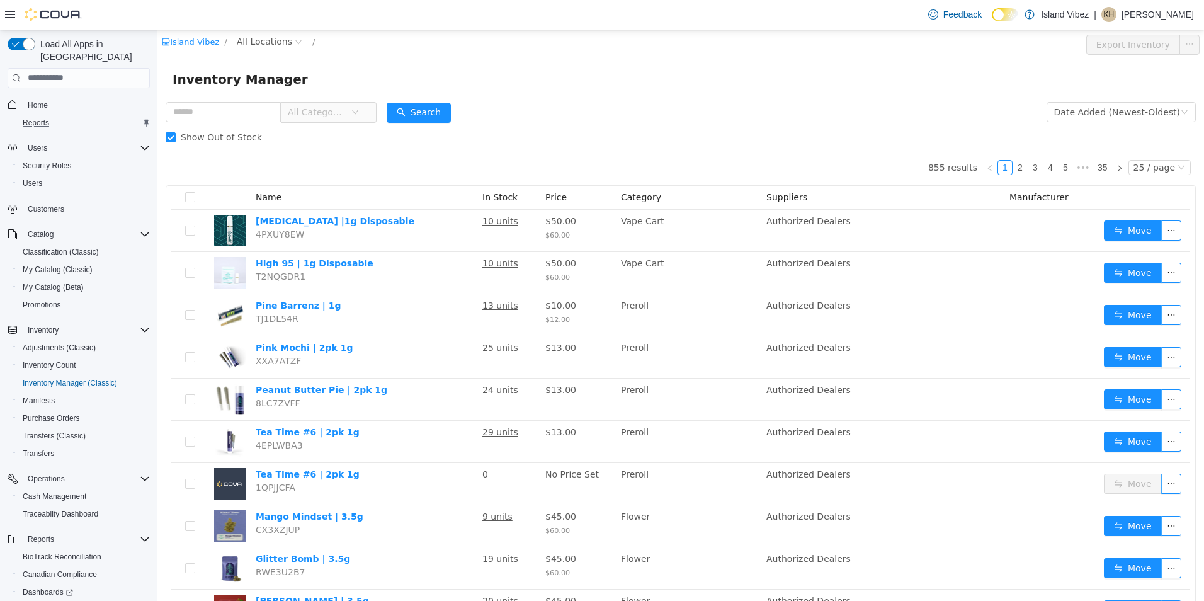
click at [331, 111] on span "All Categories" at bounding box center [316, 111] width 57 height 13
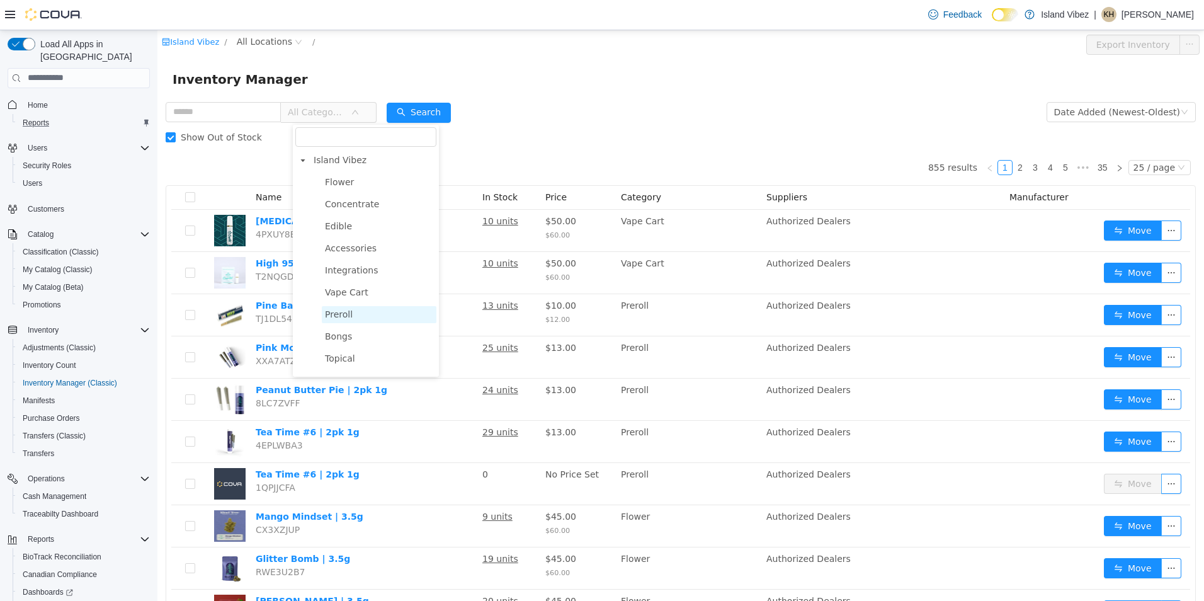
click at [342, 319] on span "Preroll" at bounding box center [339, 314] width 28 height 10
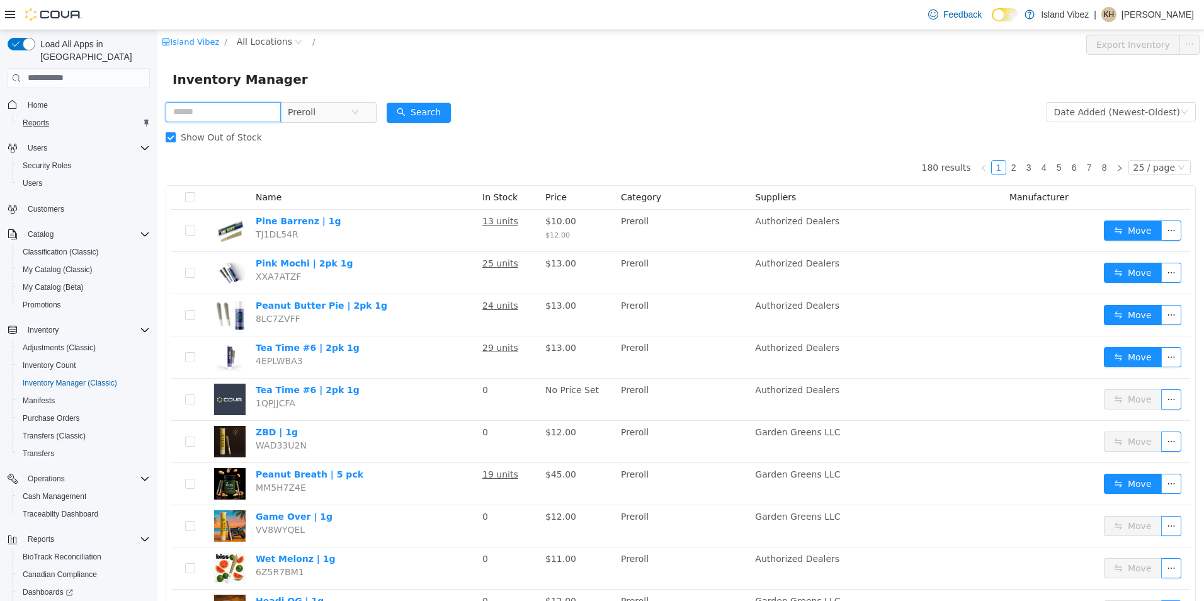
click at [229, 108] on input "text" at bounding box center [223, 111] width 115 height 20
type input "**********"
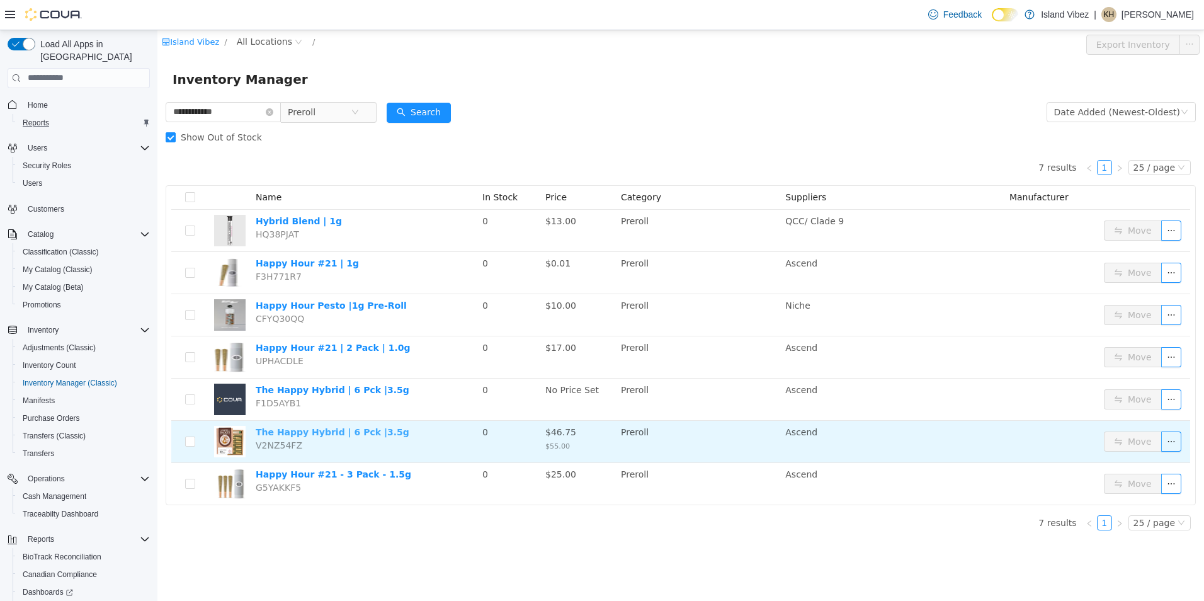
click at [332, 431] on link "The Happy Hybrid | 6 Pck |3.5g" at bounding box center [333, 431] width 154 height 10
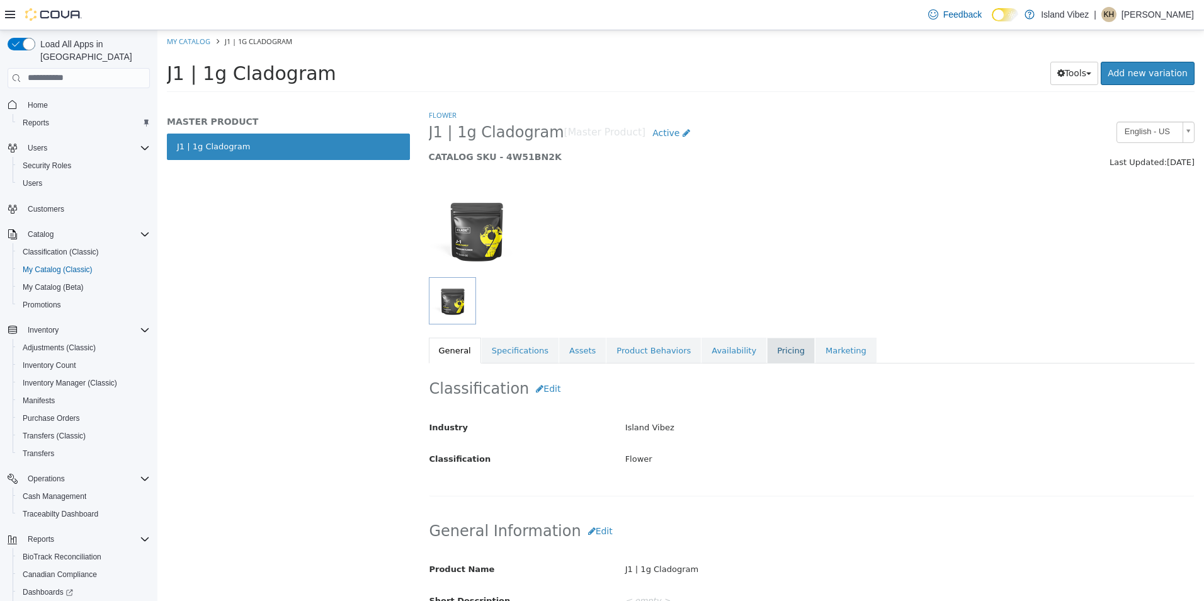
click at [767, 346] on link "Pricing" at bounding box center [791, 350] width 48 height 26
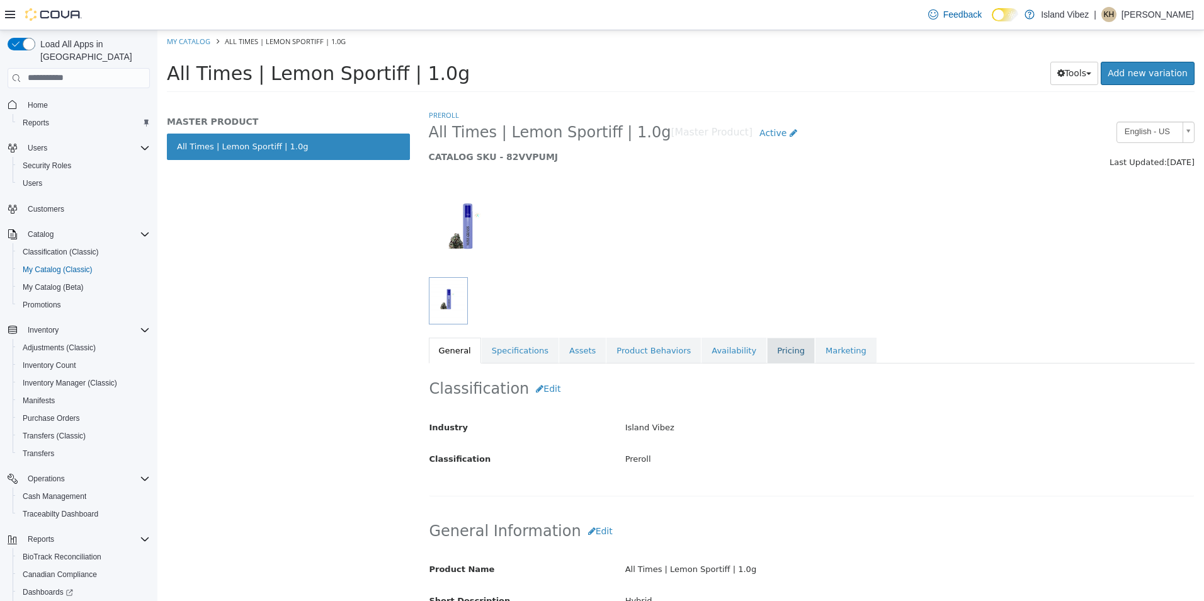
click at [767, 353] on link "Pricing" at bounding box center [791, 350] width 48 height 26
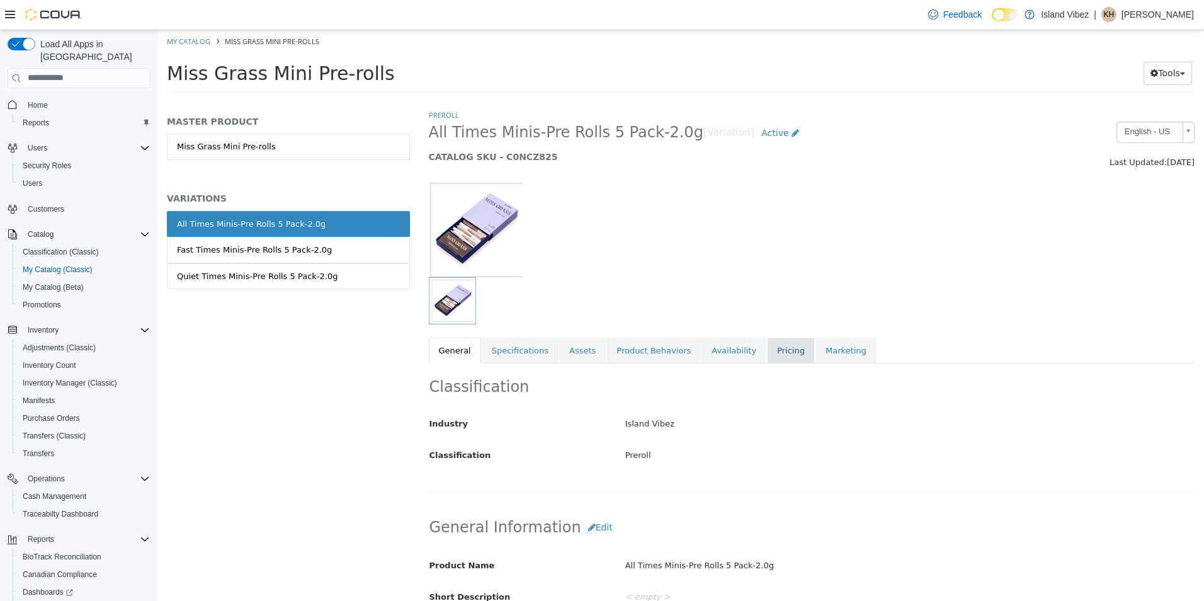
click at [767, 352] on link "Pricing" at bounding box center [791, 350] width 48 height 26
click at [767, 348] on link "Pricing" at bounding box center [791, 350] width 48 height 26
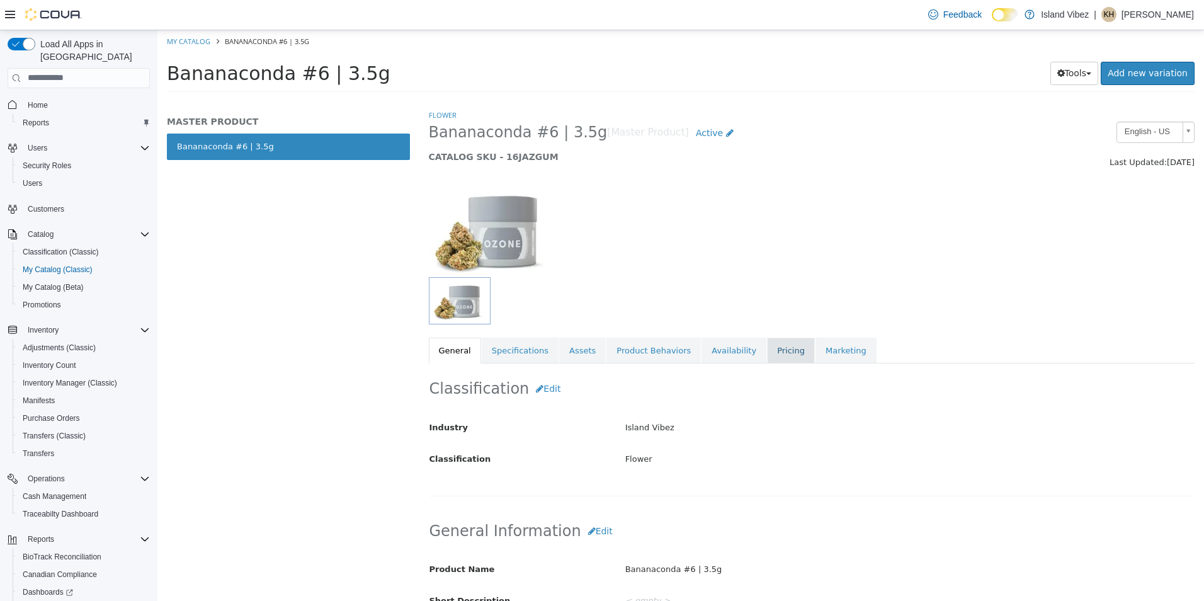
click at [767, 356] on link "Pricing" at bounding box center [791, 350] width 48 height 26
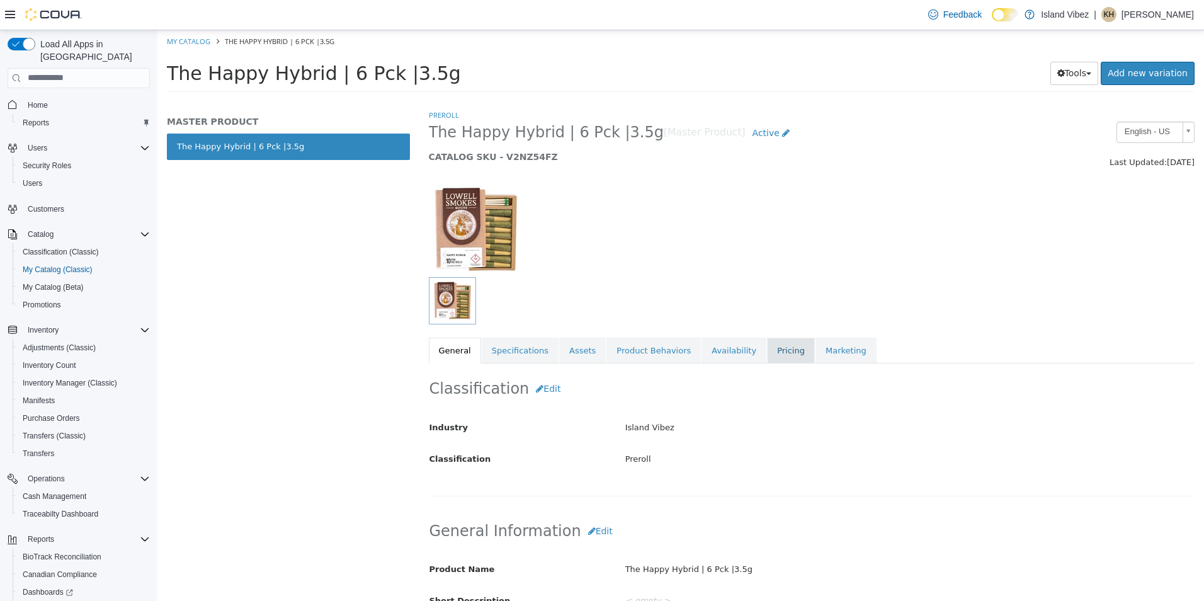
click at [767, 351] on link "Pricing" at bounding box center [791, 350] width 48 height 26
